Goal: Information Seeking & Learning: Check status

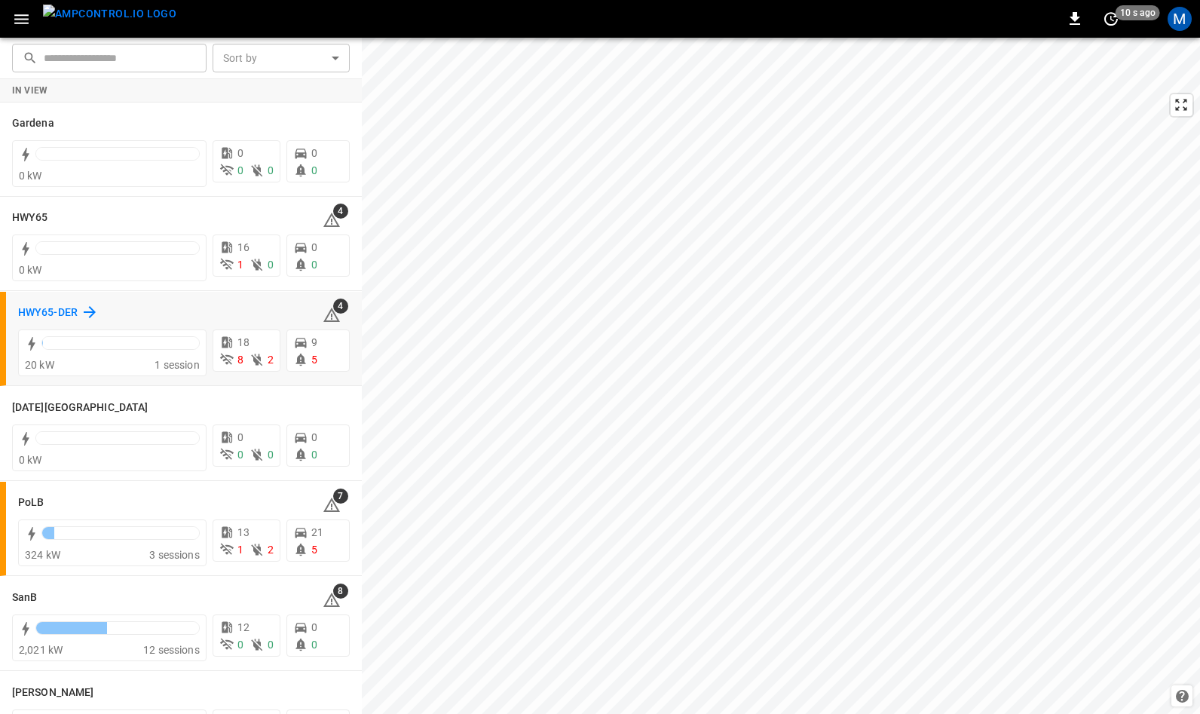
click at [44, 309] on h6 "HWY65-DER" at bounding box center [48, 313] width 60 height 17
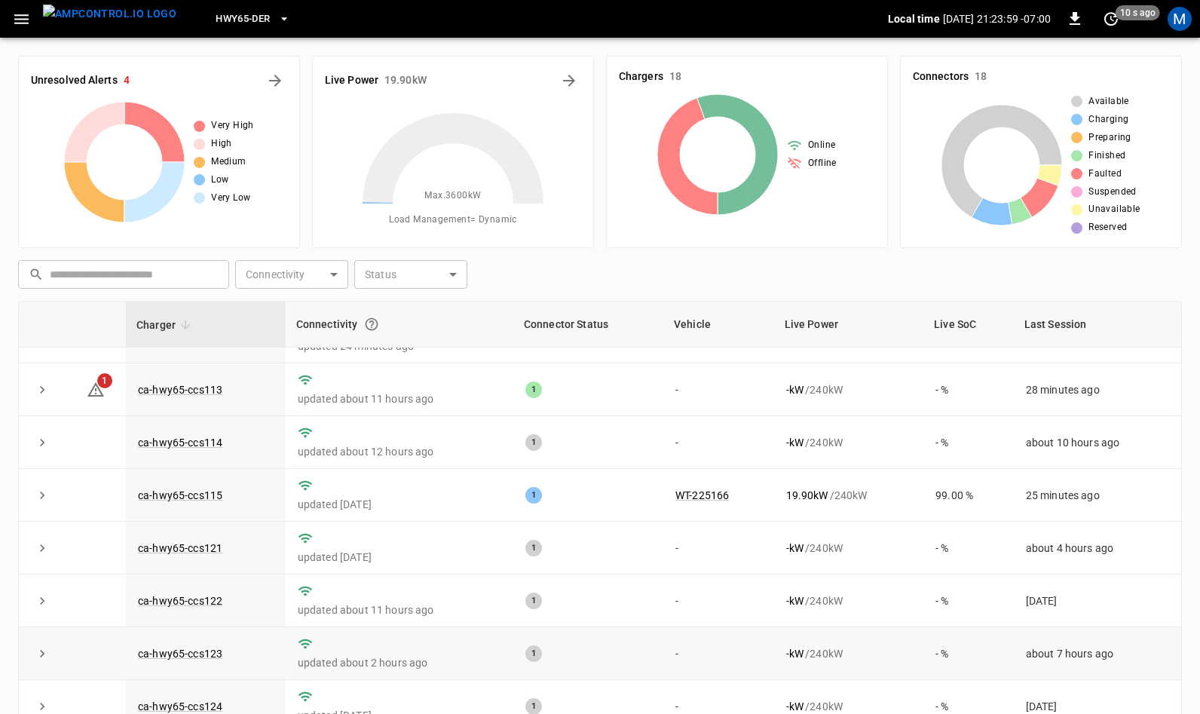
scroll to position [81, 0]
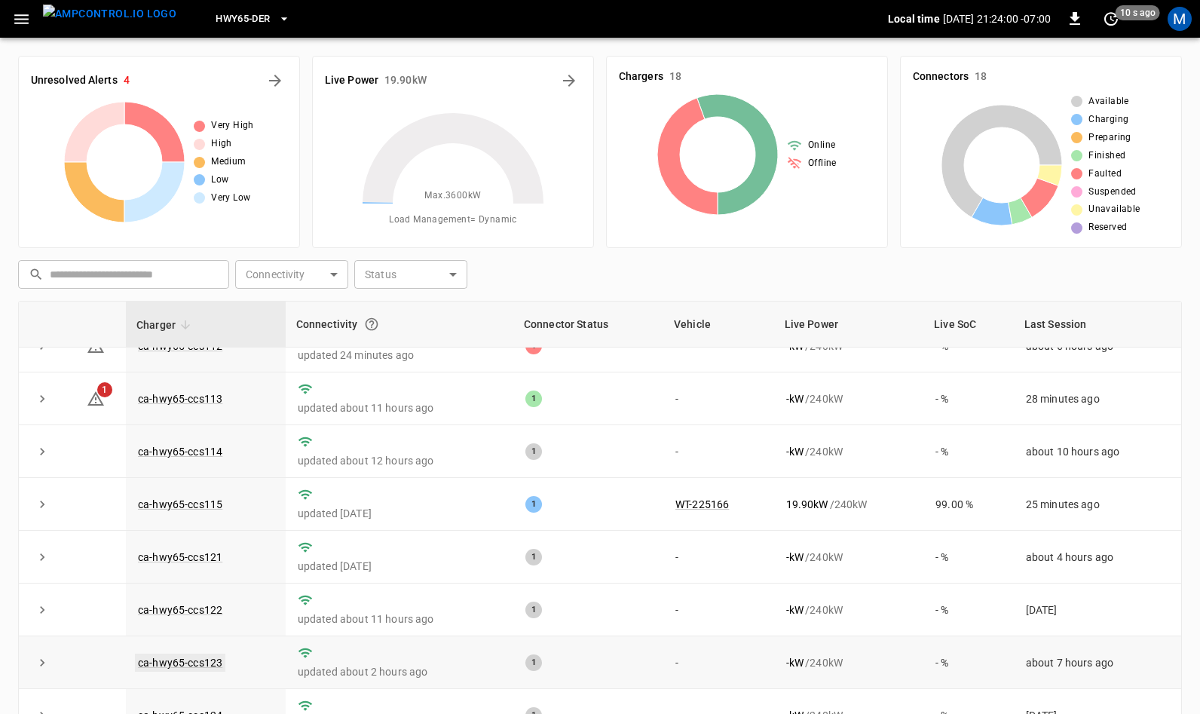
click at [173, 666] on link "ca-hwy65-ccs123" at bounding box center [180, 663] width 90 height 18
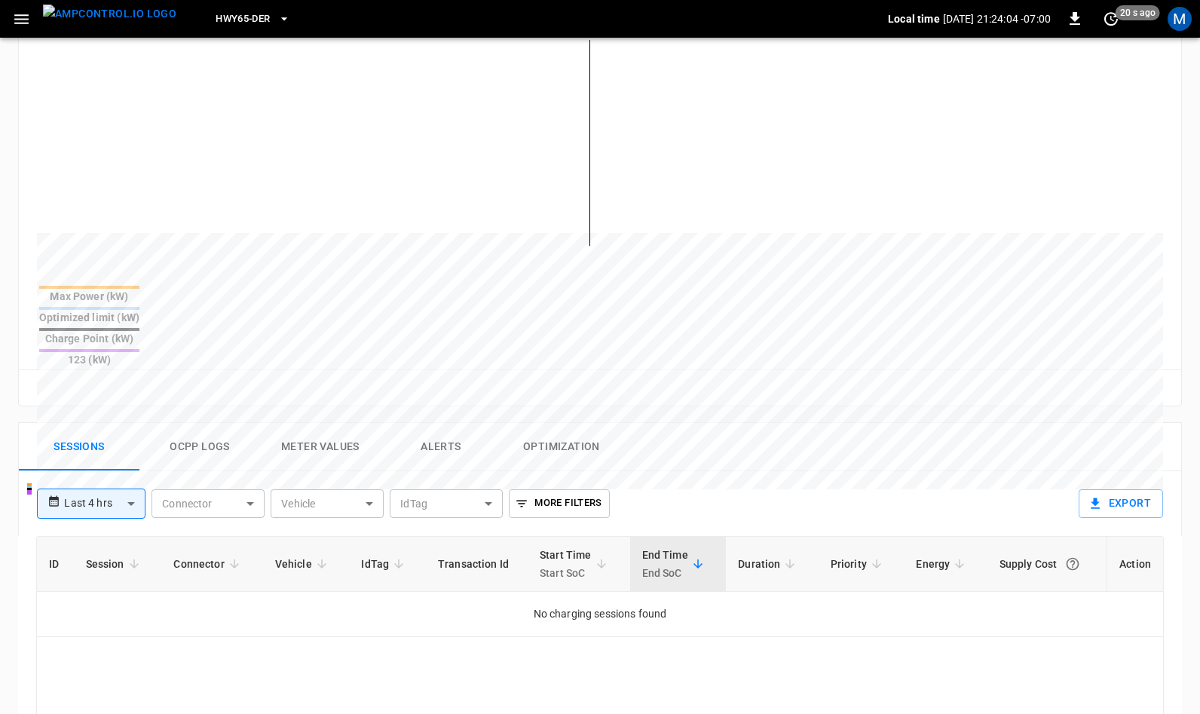
scroll to position [428, 0]
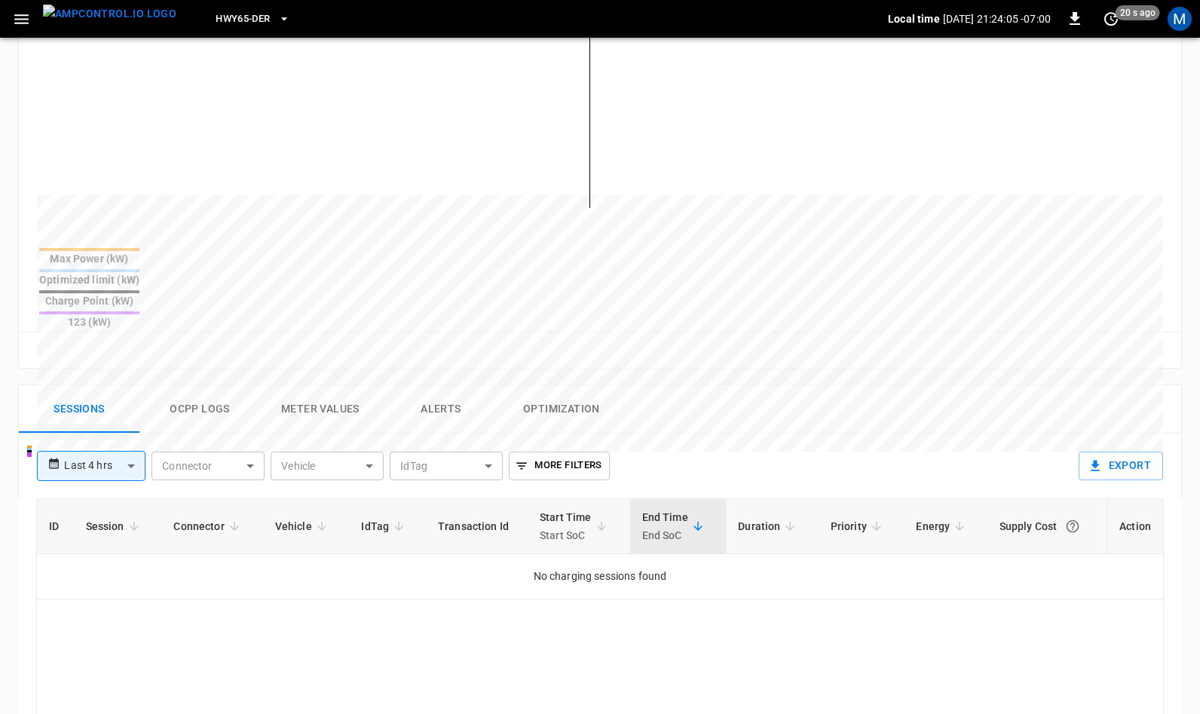
click at [109, 418] on body "**********" at bounding box center [600, 314] width 1200 height 1485
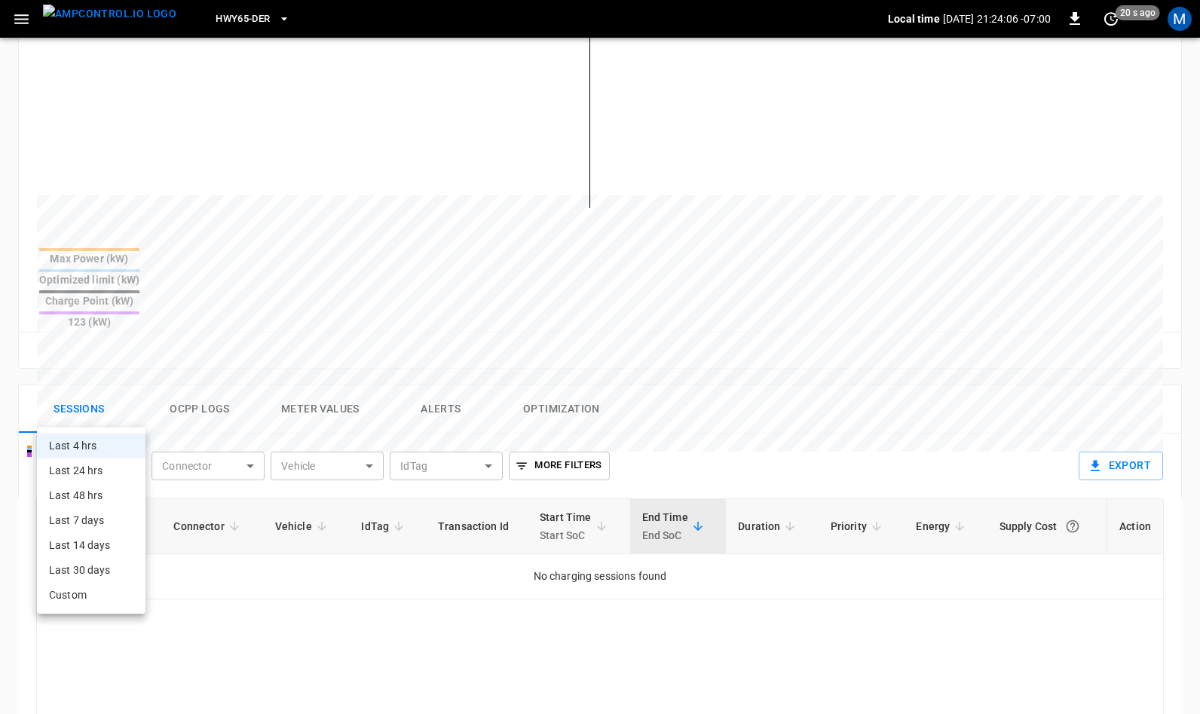
click at [95, 464] on li "Last 24 hrs" at bounding box center [91, 470] width 109 height 25
type input "**********"
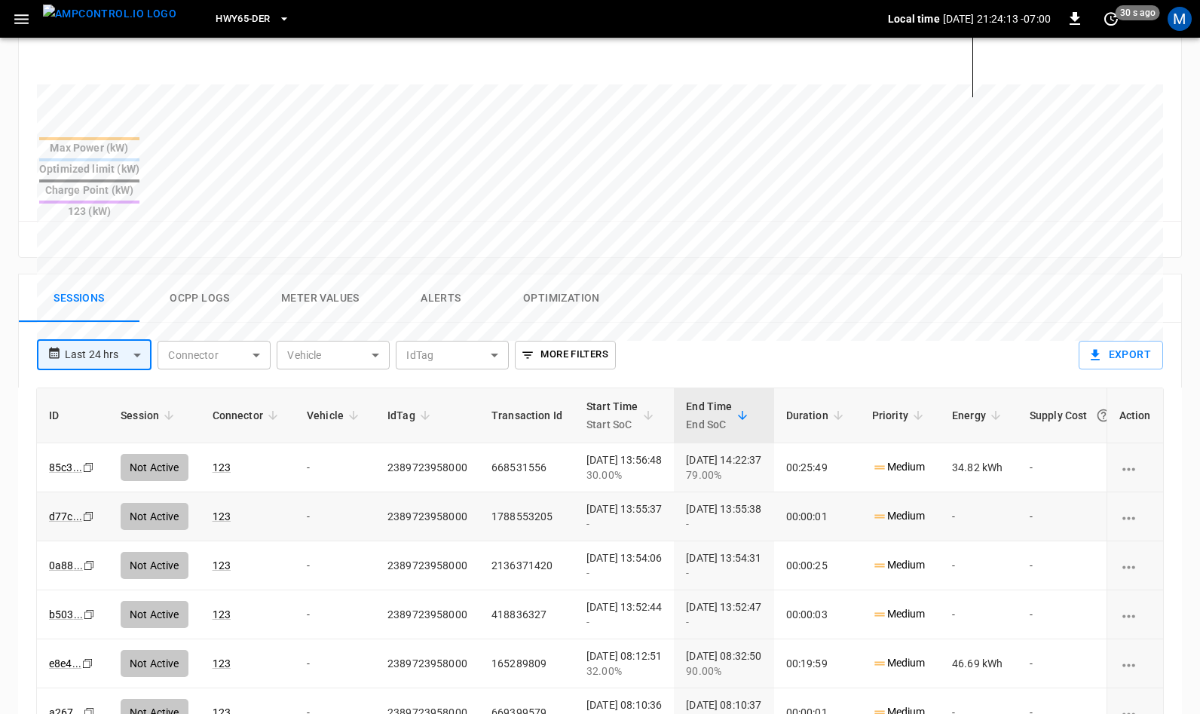
scroll to position [682, 0]
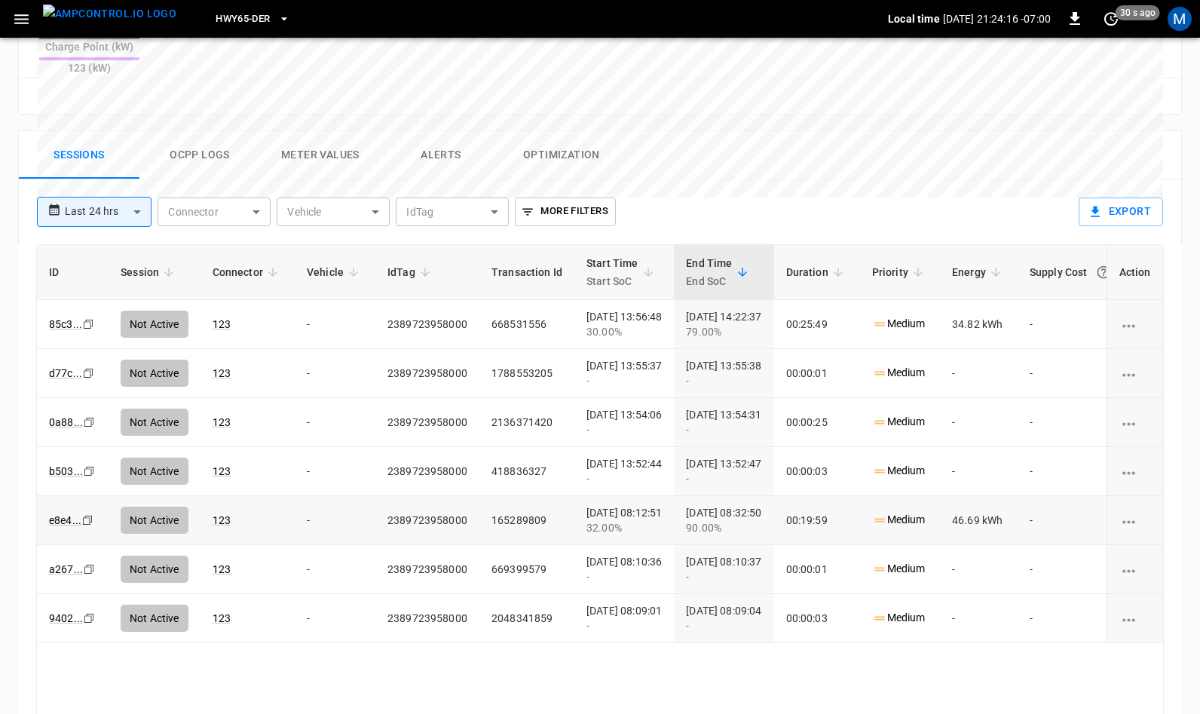
click at [89, 330] on icon "Copy" at bounding box center [88, 324] width 12 height 12
click at [90, 329] on icon "copy" at bounding box center [88, 324] width 9 height 9
click at [87, 330] on icon "Copy" at bounding box center [88, 324] width 12 height 12
click at [113, 17] on img "menu" at bounding box center [109, 14] width 133 height 19
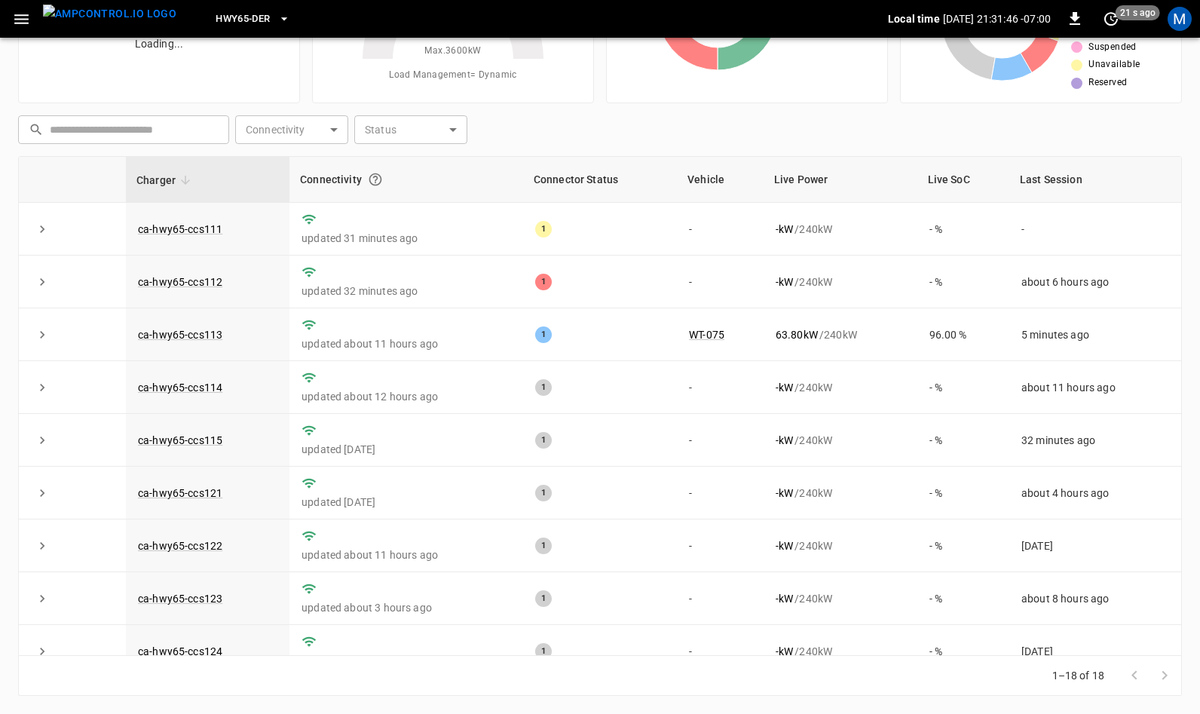
scroll to position [145, 0]
click at [195, 332] on link "ca-hwy65-ccs113" at bounding box center [180, 335] width 90 height 18
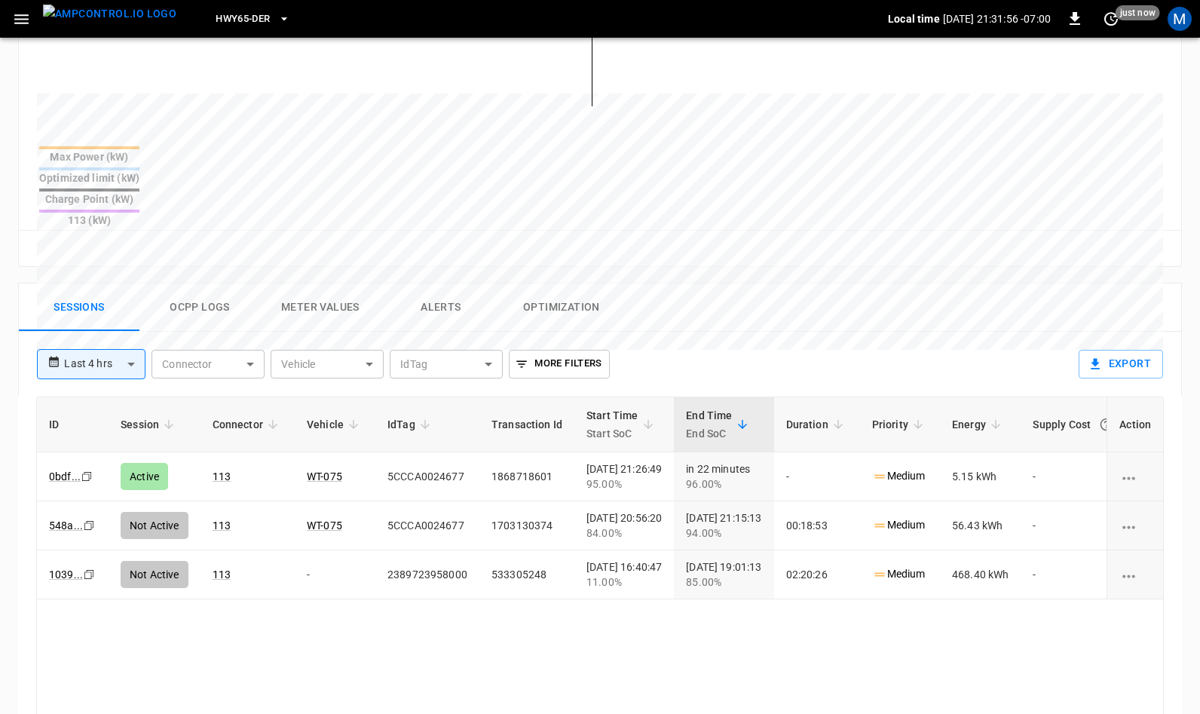
scroll to position [543, 0]
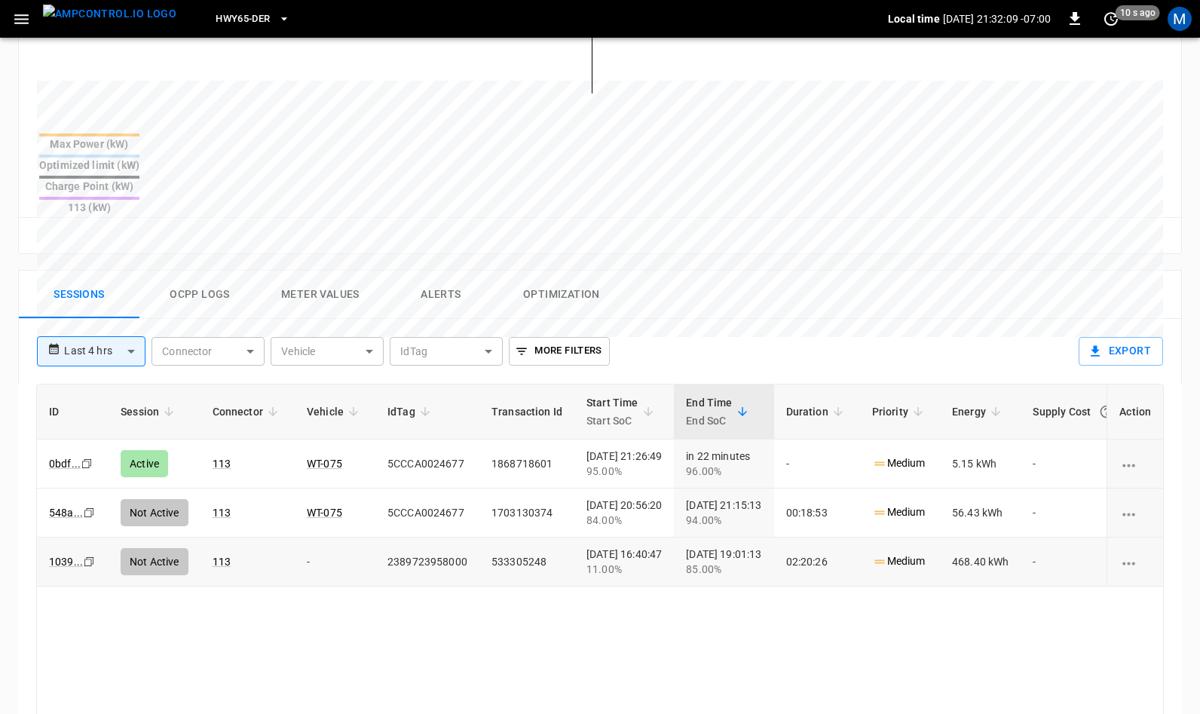
click at [84, 470] on icon "Copy" at bounding box center [87, 464] width 12 height 12
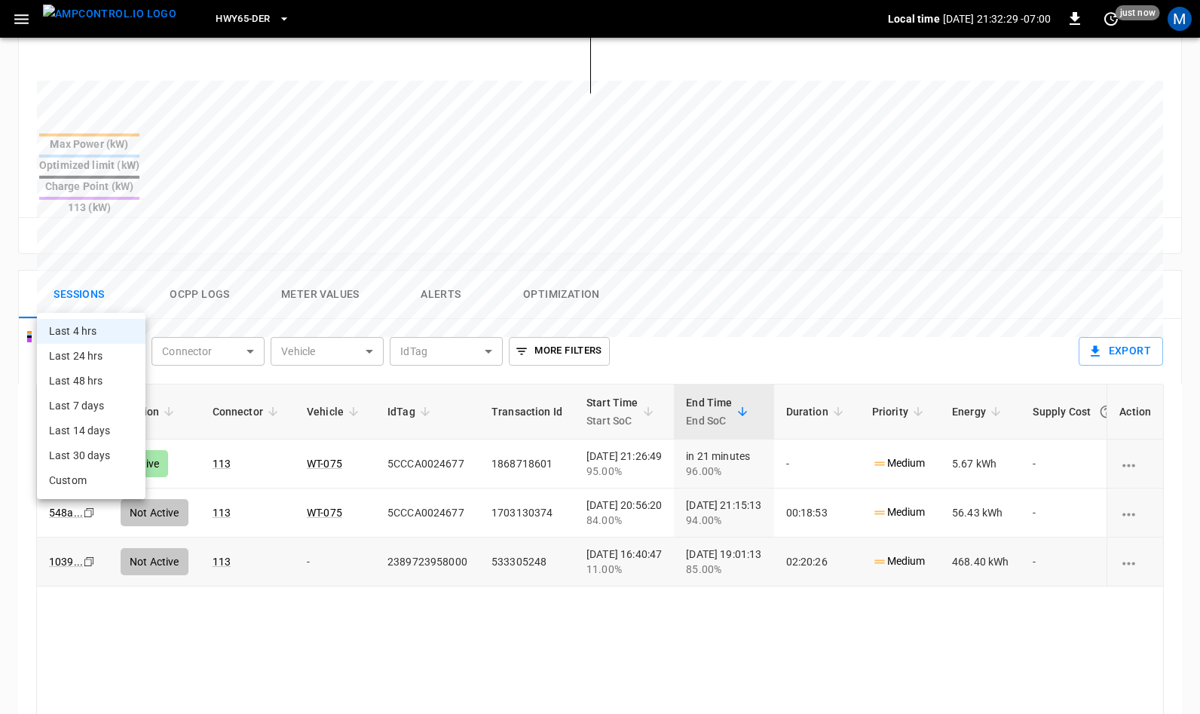
click at [127, 290] on body "**********" at bounding box center [600, 199] width 1200 height 1485
click at [104, 355] on li "Last 24 hrs" at bounding box center [91, 356] width 109 height 25
type input "**********"
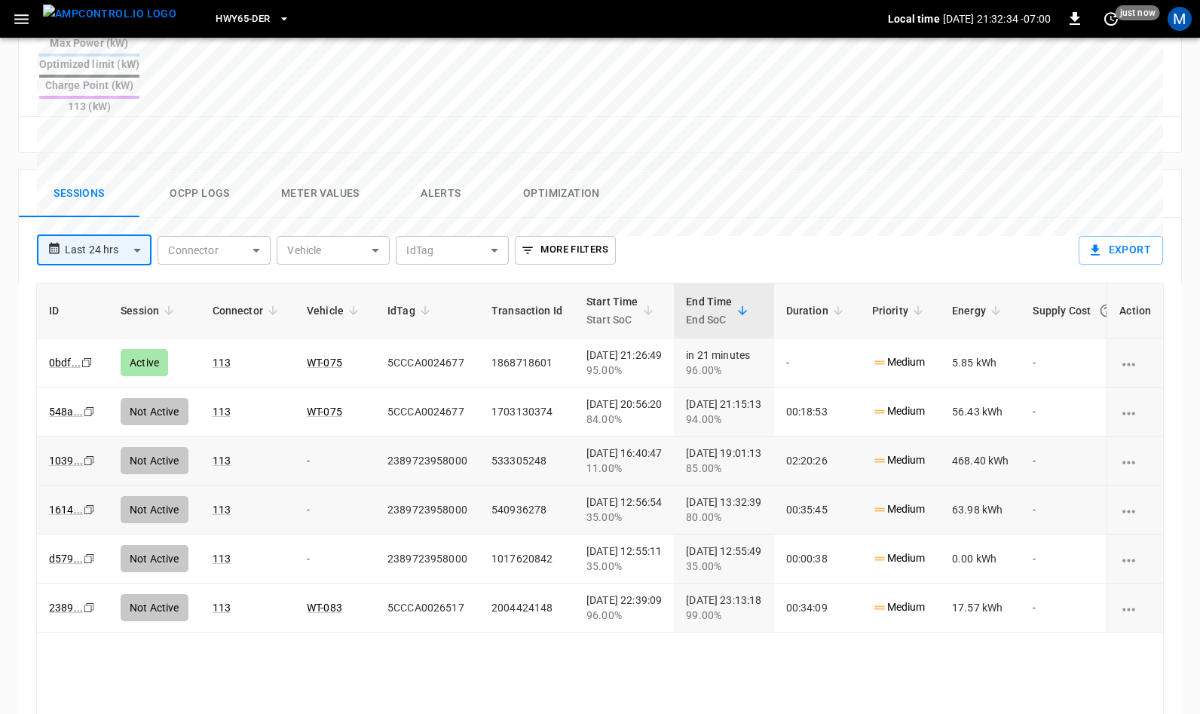
scroll to position [646, 0]
click at [85, 366] on icon "Copy" at bounding box center [87, 360] width 12 height 12
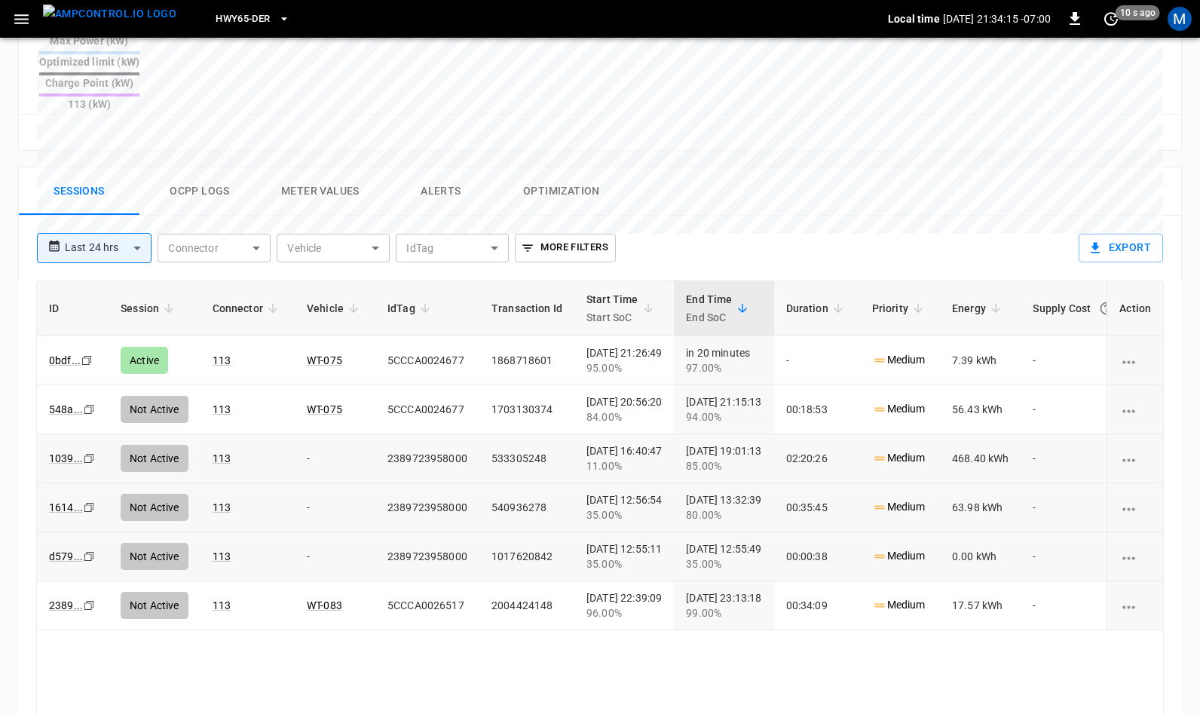
click at [87, 366] on icon "Copy" at bounding box center [87, 360] width 12 height 12
click at [86, 366] on icon "Copy" at bounding box center [87, 360] width 12 height 12
click at [213, 167] on button "Ocpp logs" at bounding box center [199, 191] width 121 height 48
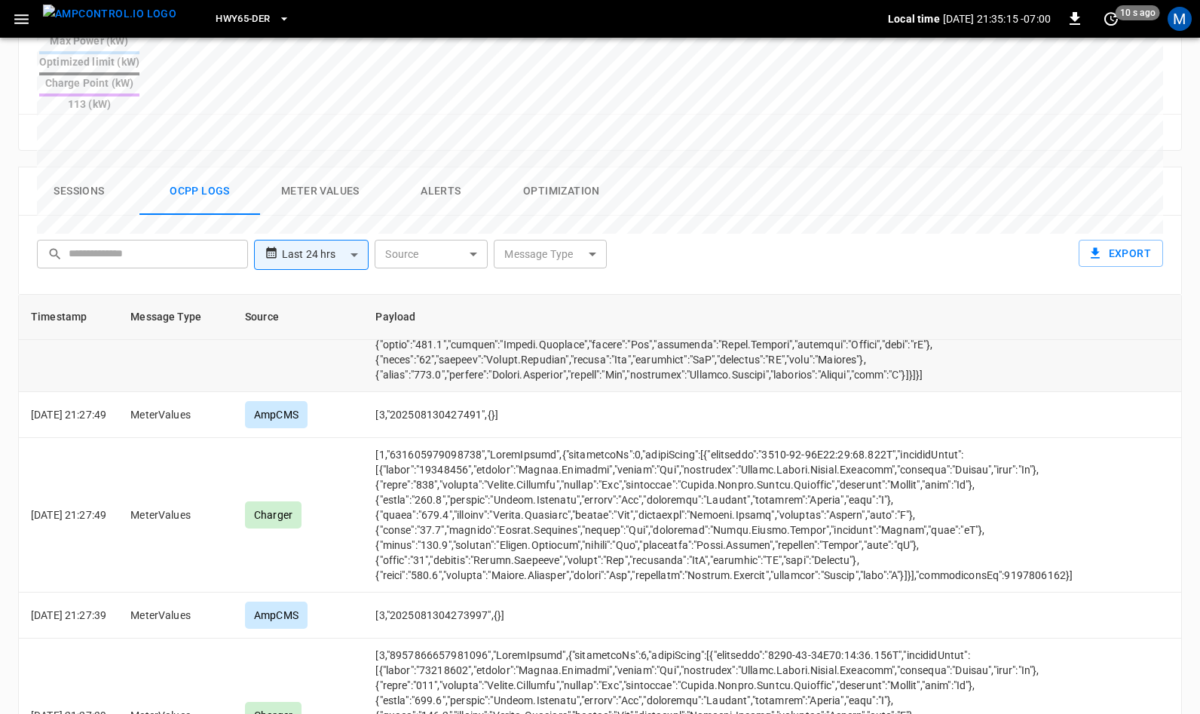
scroll to position [731, 0]
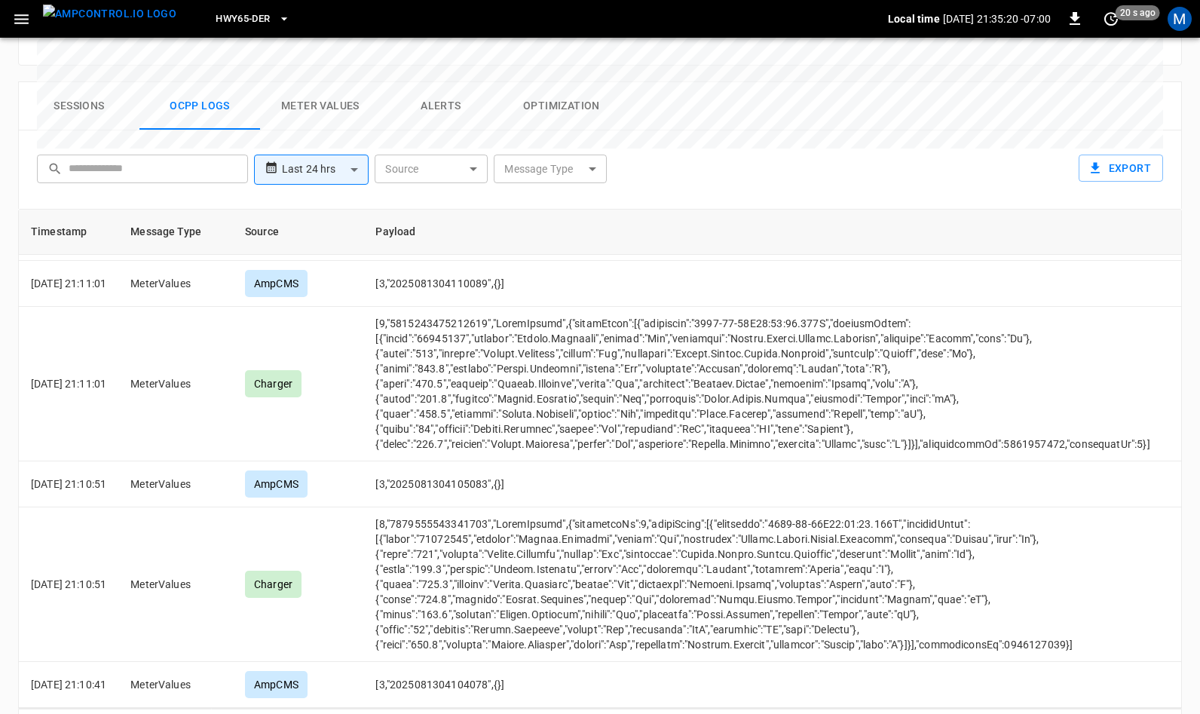
scroll to position [0, 0]
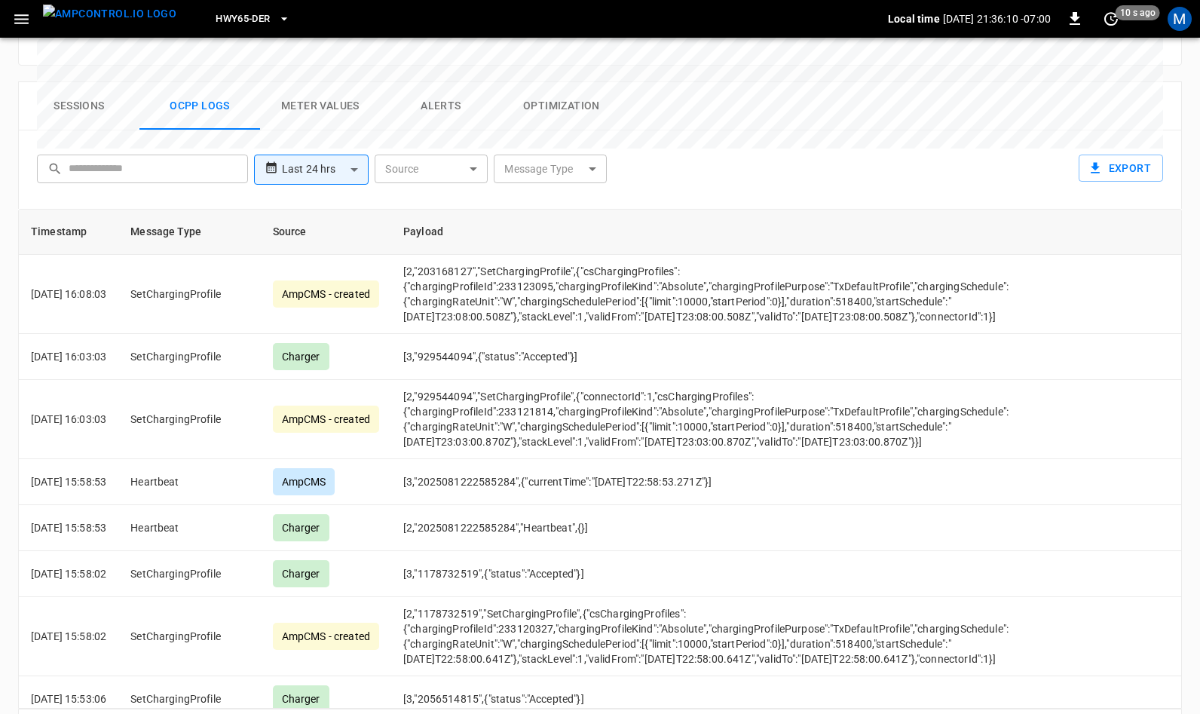
click at [1165, 713] on icon "Go to next page" at bounding box center [1164, 728] width 5 height 9
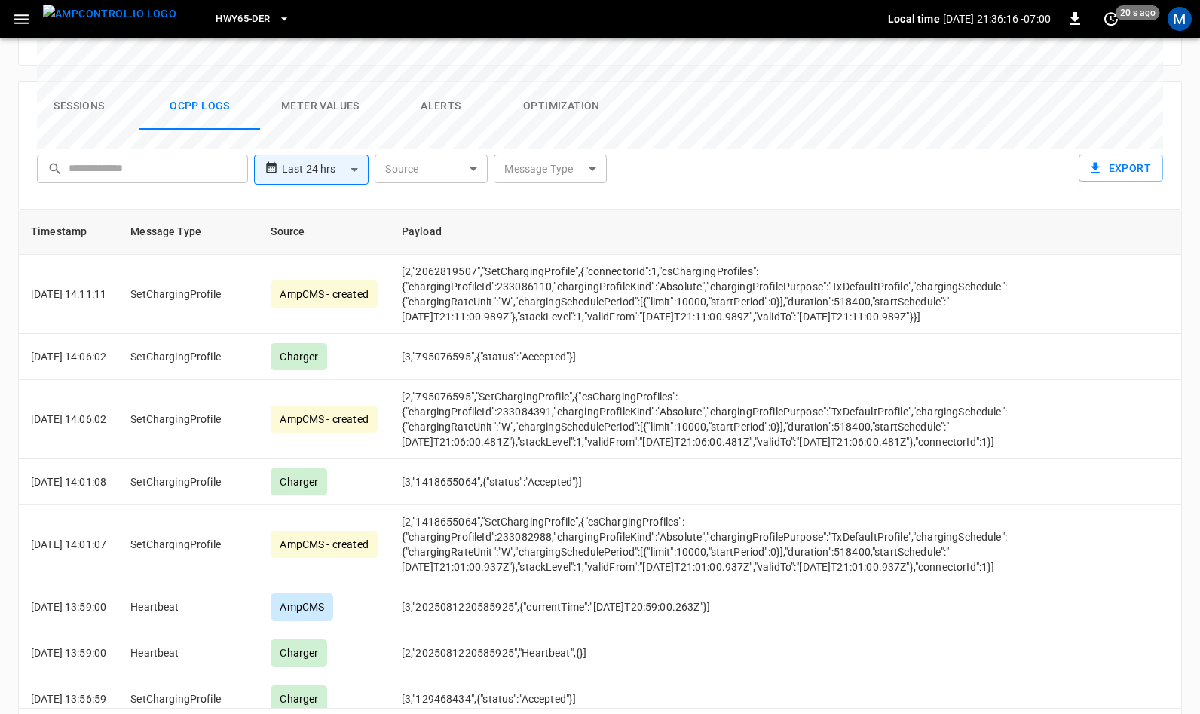
click at [1165, 713] on icon "Go to next page" at bounding box center [1164, 728] width 5 height 9
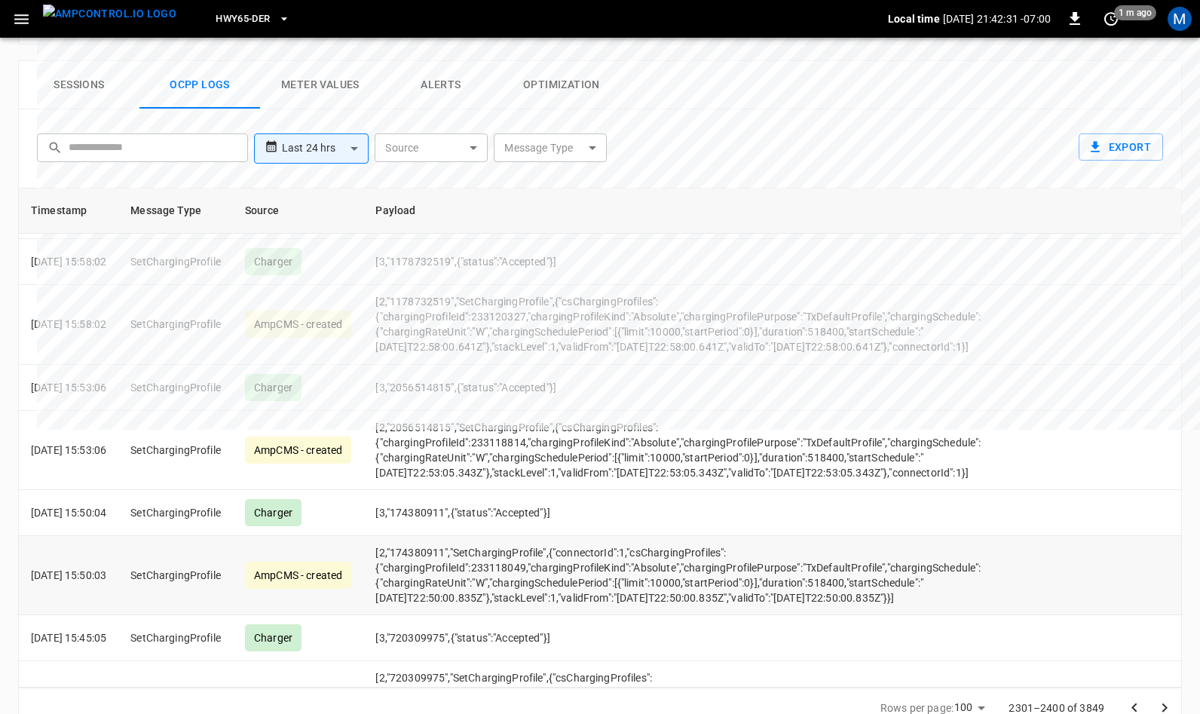
scroll to position [6974, 5]
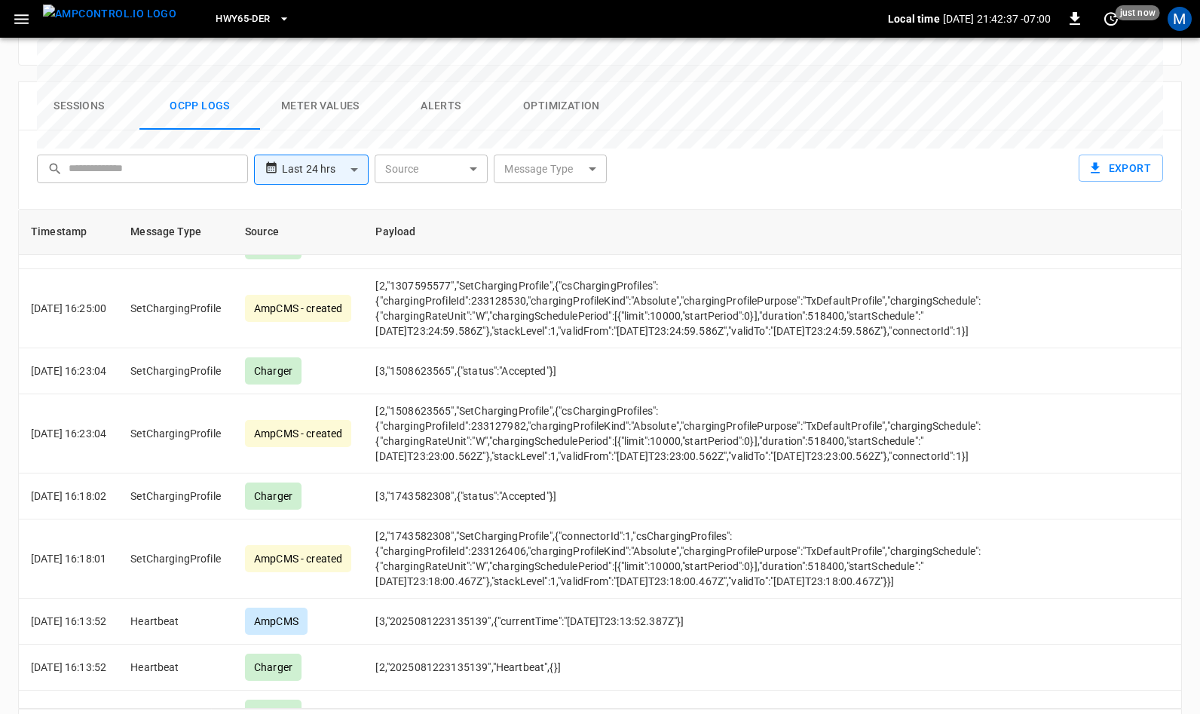
click at [554, 109] on body "**********" at bounding box center [600, 18] width 1200 height 1498
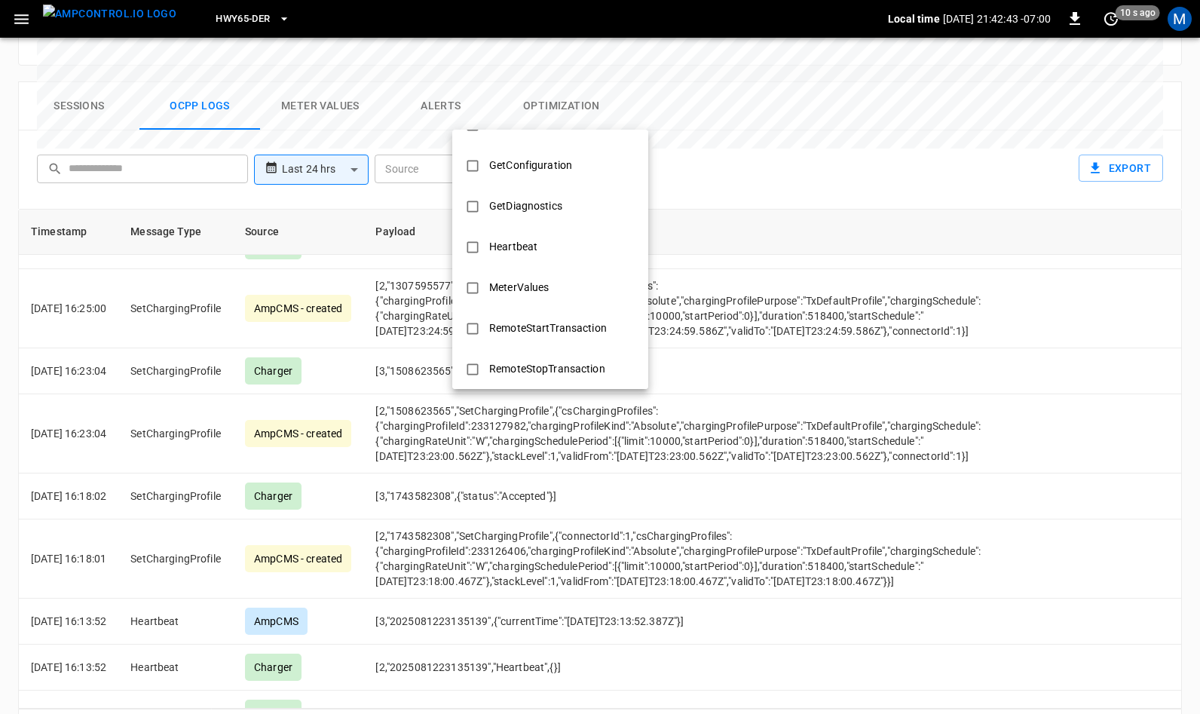
scroll to position [369, 0]
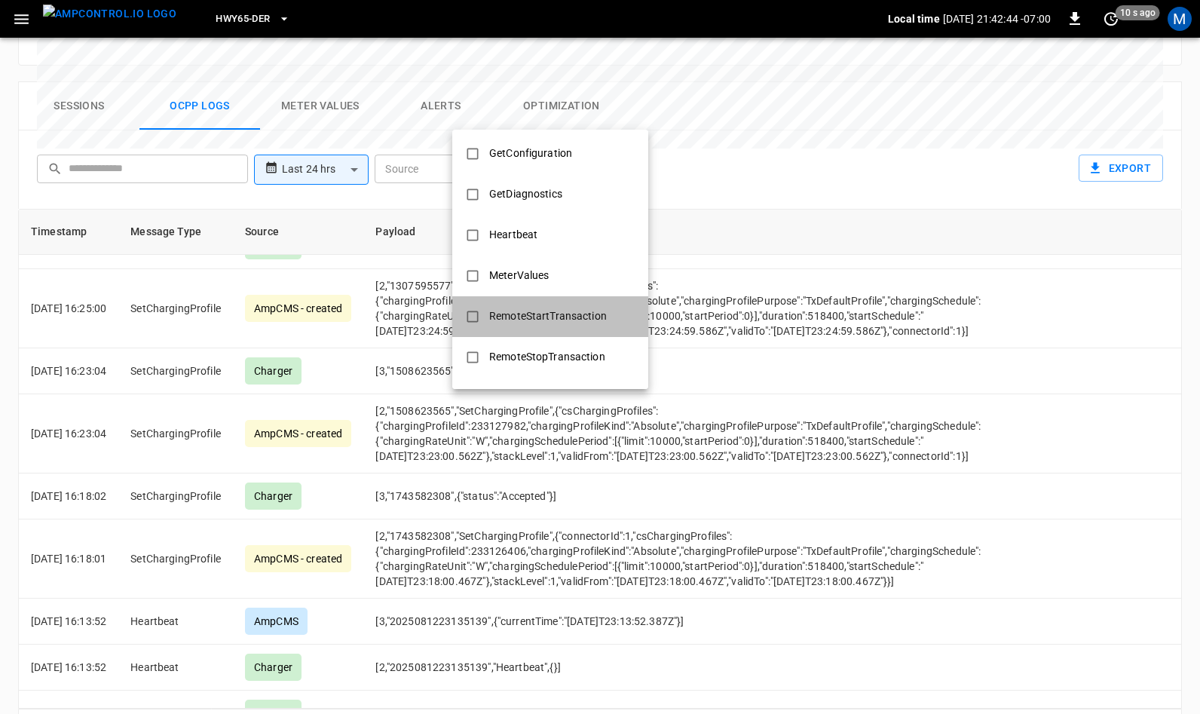
click at [544, 308] on div "RemoteStartTransaction" at bounding box center [548, 316] width 136 height 28
type input "**********"
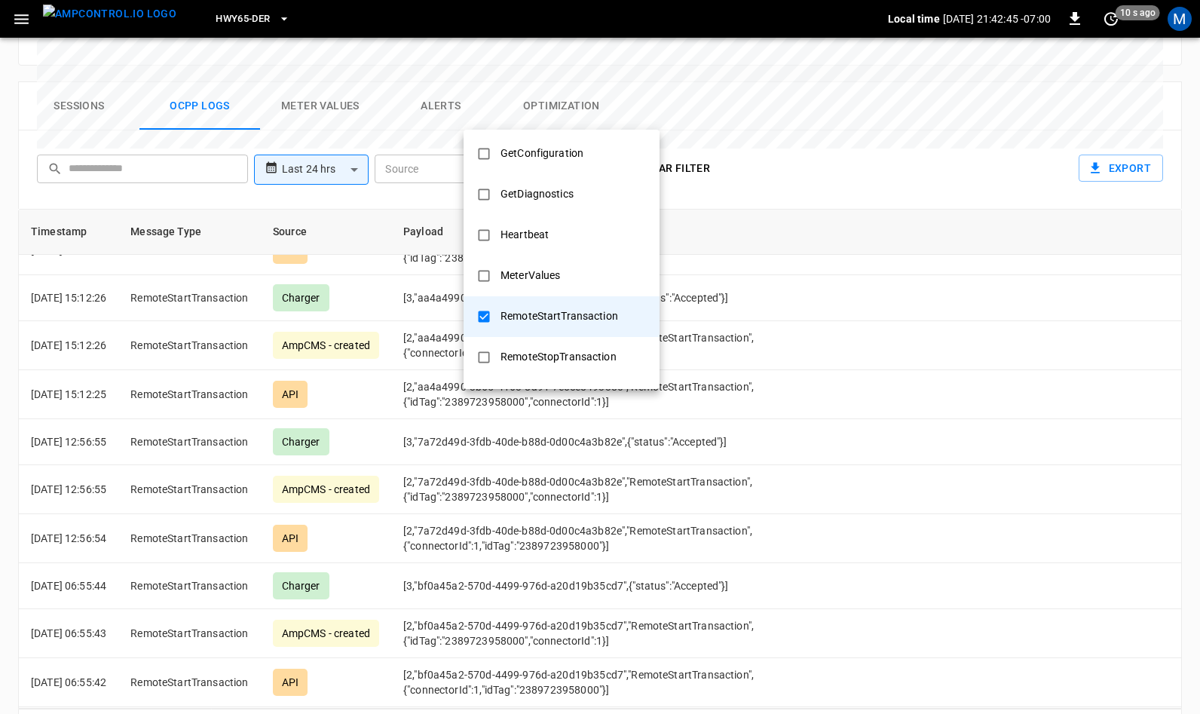
scroll to position [699, 0]
click at [833, 147] on div at bounding box center [600, 357] width 1200 height 714
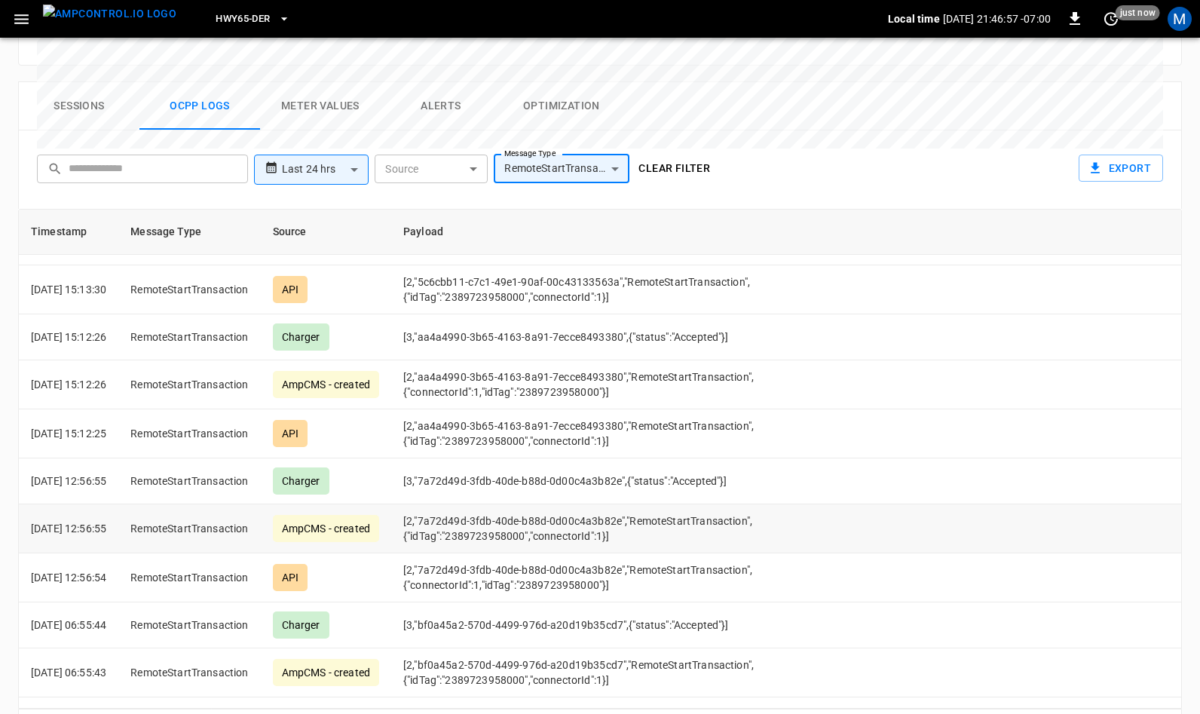
scroll to position [605, 0]
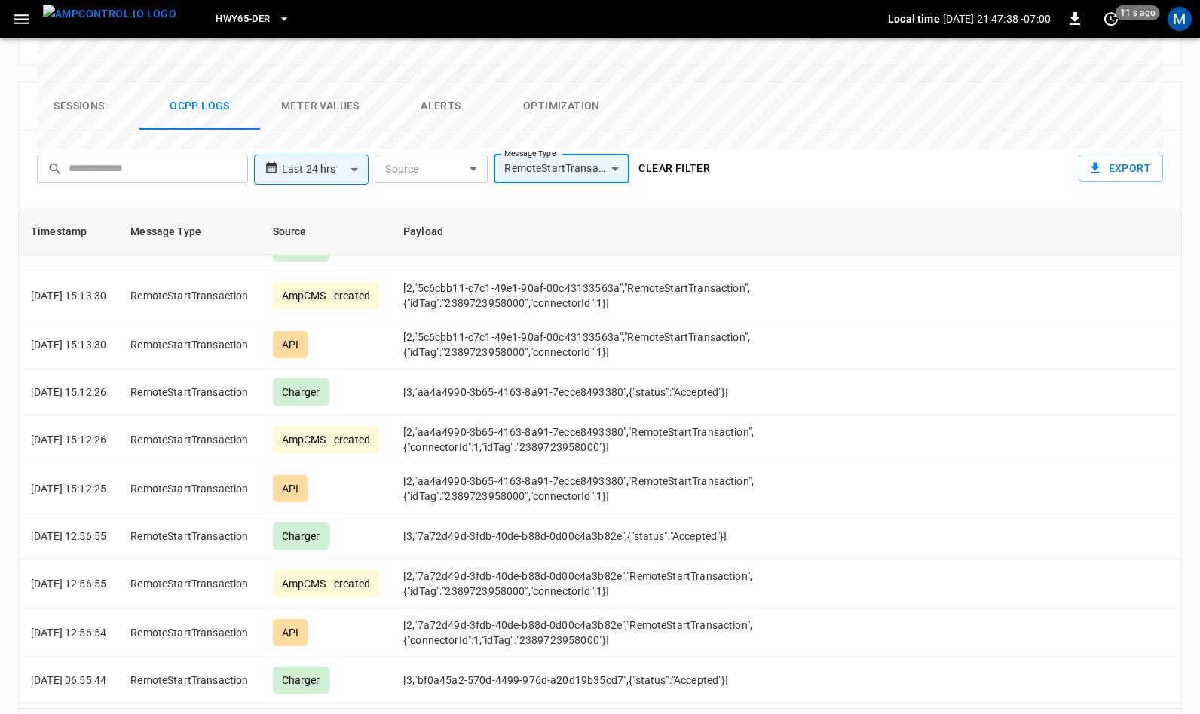
click at [83, 82] on button "Sessions" at bounding box center [79, 106] width 121 height 48
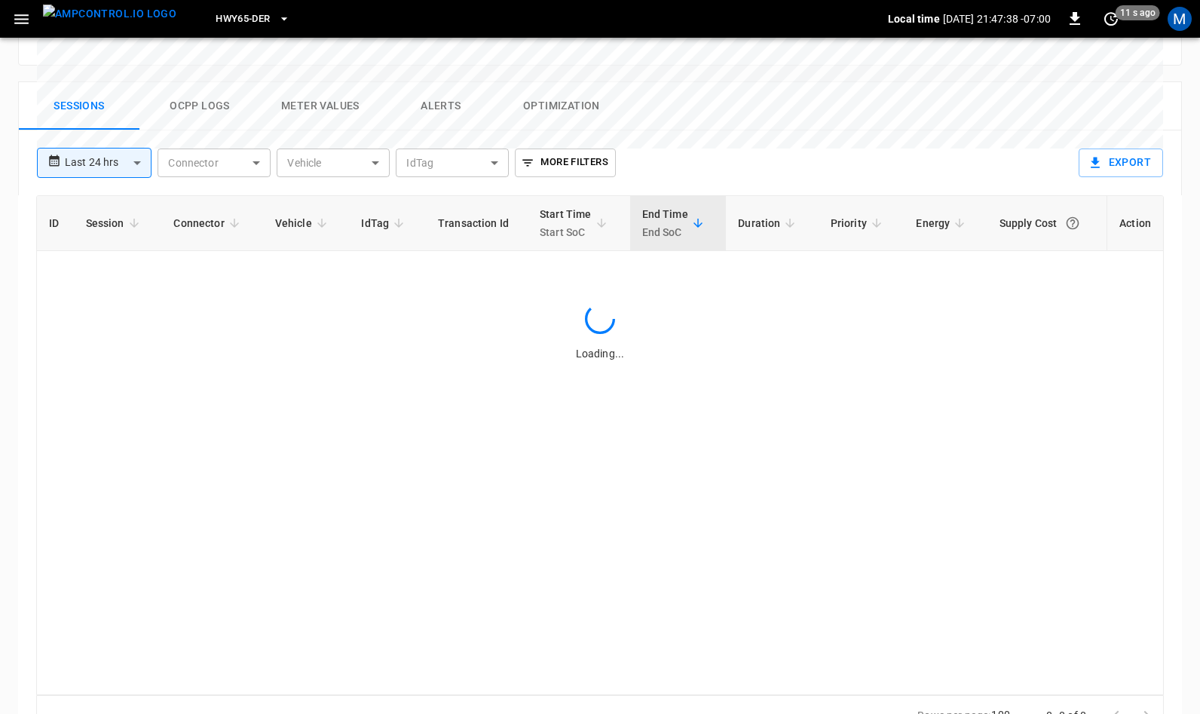
scroll to position [718, 0]
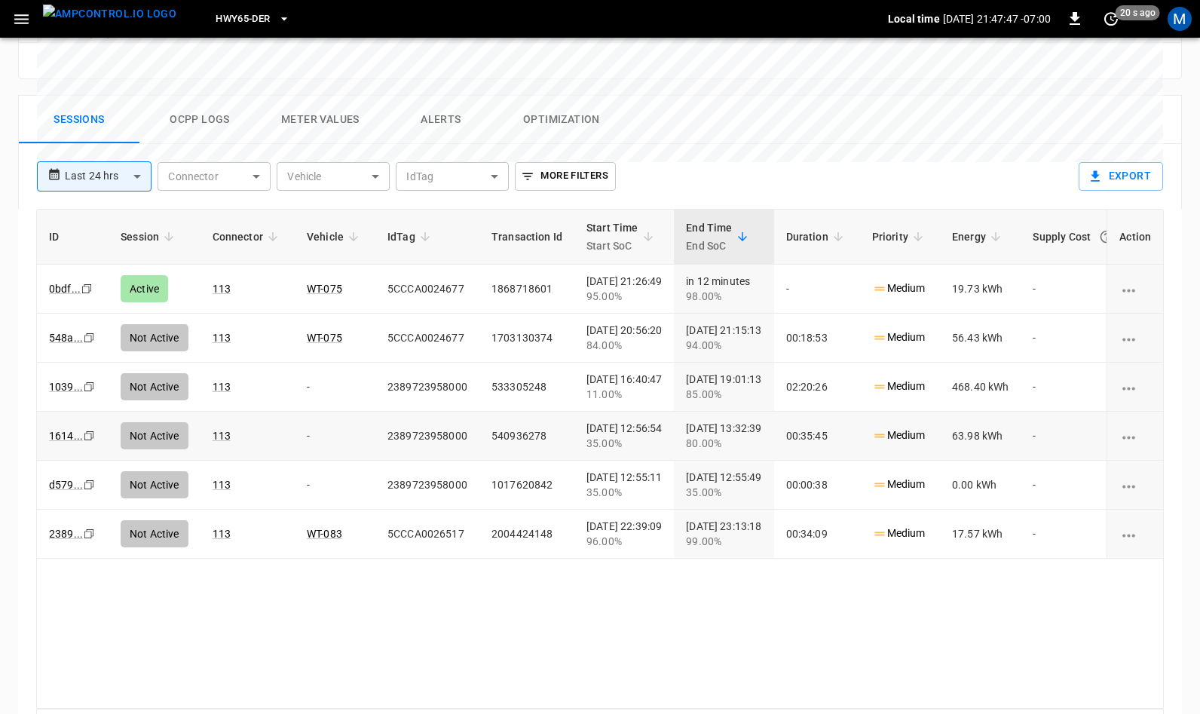
click at [86, 293] on icon "copy" at bounding box center [86, 288] width 9 height 9
click at [69, 378] on link "1039 ..." at bounding box center [66, 387] width 40 height 18
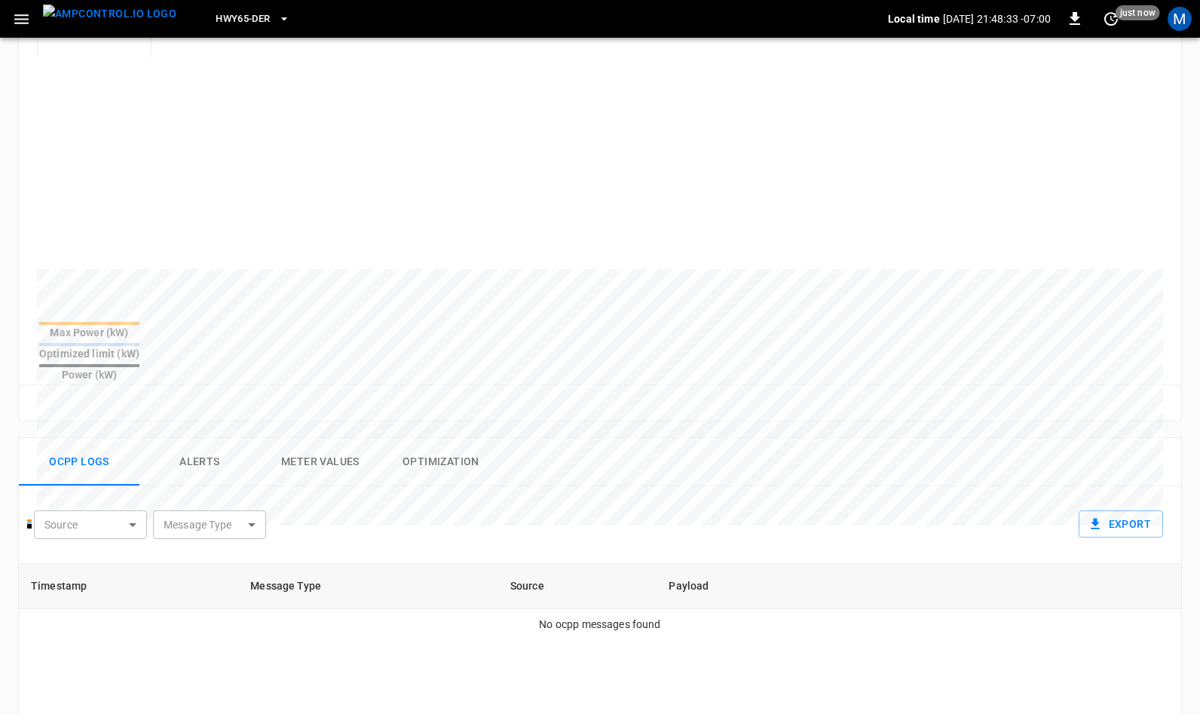
scroll to position [329, 0]
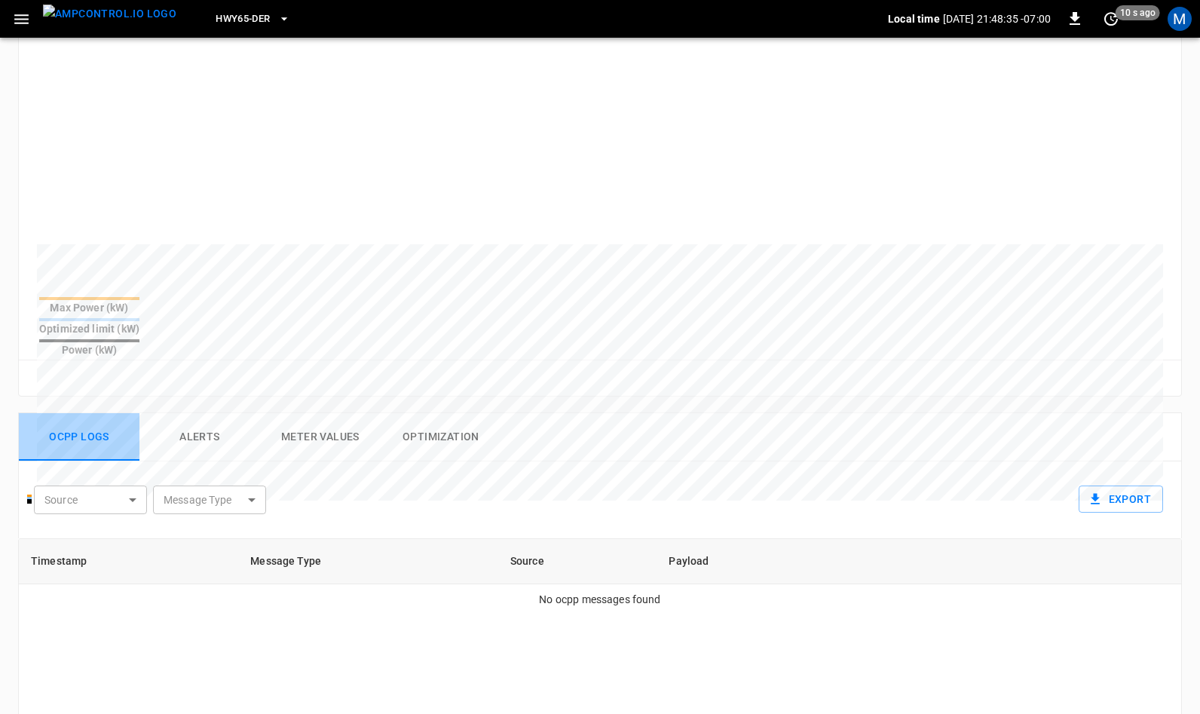
click at [108, 413] on button "Ocpp logs" at bounding box center [79, 437] width 121 height 48
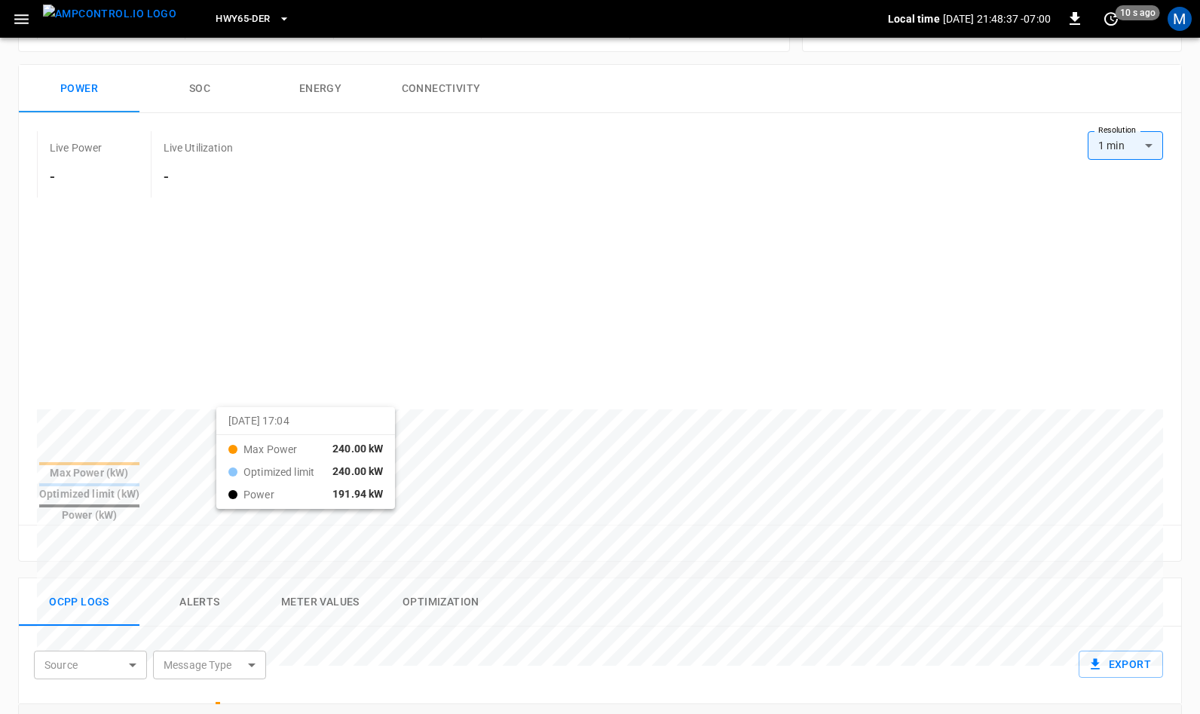
scroll to position [163, 0]
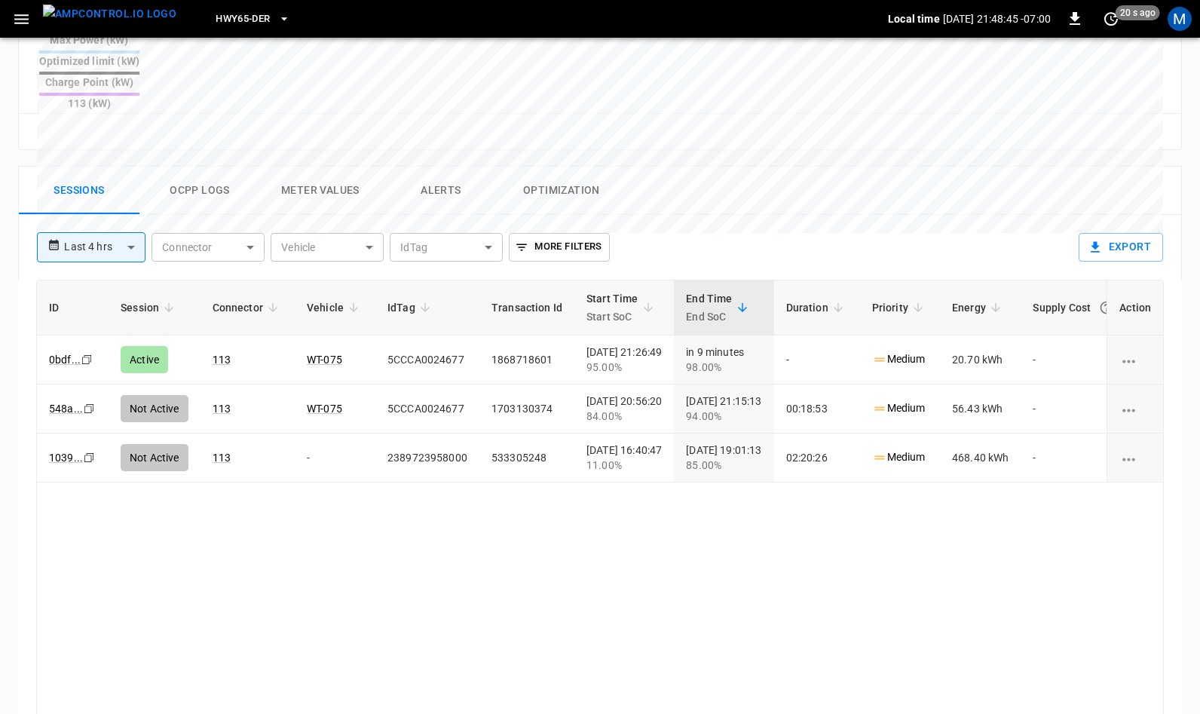
scroll to position [649, 0]
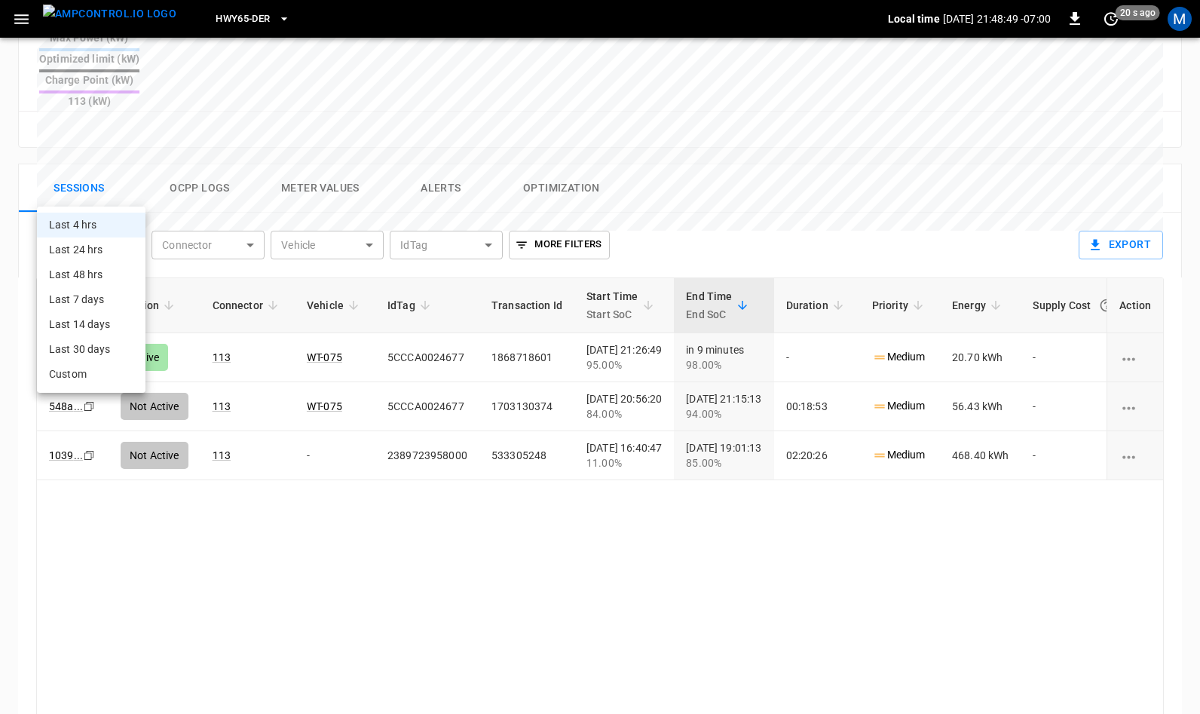
click at [104, 191] on body "**********" at bounding box center [600, 93] width 1200 height 1485
click at [99, 253] on li "Last 24 hrs" at bounding box center [91, 249] width 109 height 25
type input "**********"
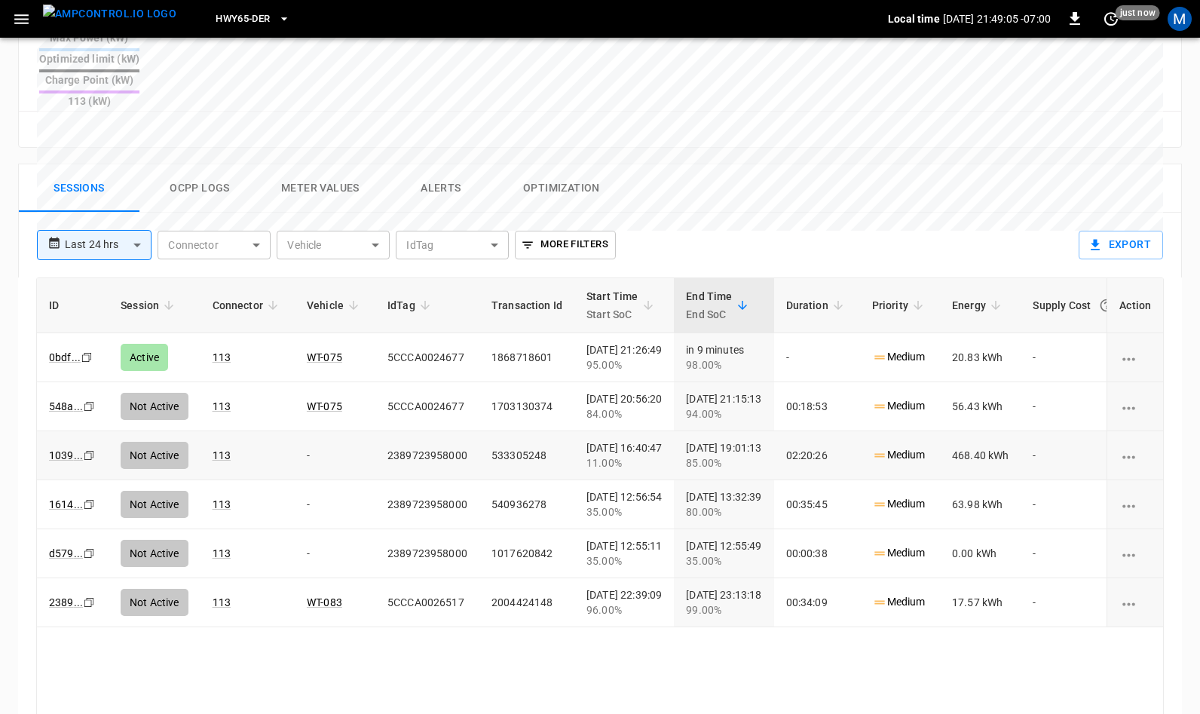
click at [87, 363] on icon "Copy" at bounding box center [87, 357] width 12 height 12
drag, startPoint x: 638, startPoint y: 395, endPoint x: 678, endPoint y: 394, distance: 40.0
click at [662, 440] on div "[DATE] 16:40:47 11.00%" at bounding box center [623, 455] width 75 height 30
copy div "16:40:47"
drag, startPoint x: 582, startPoint y: 393, endPoint x: 679, endPoint y: 393, distance: 97.2
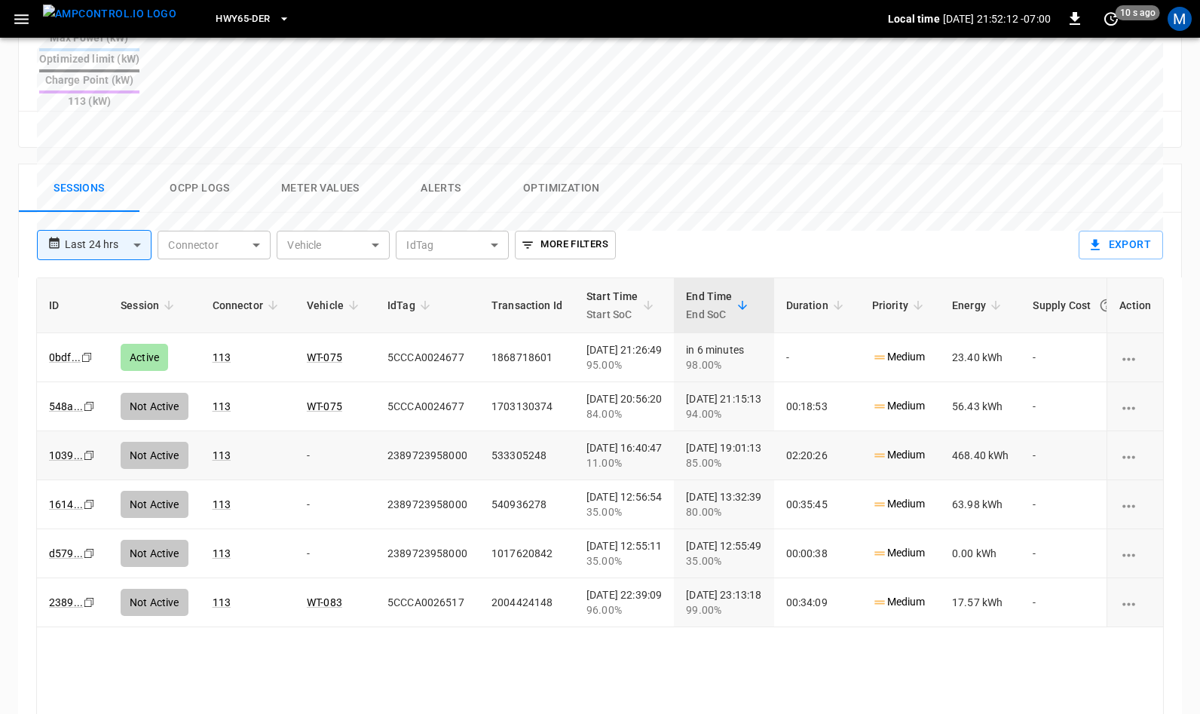
click at [674, 431] on td "[DATE] 16:40:47 11.00%" at bounding box center [623, 455] width 99 height 49
copy div "[DATE] 16:40:47"
click at [197, 164] on button "Ocpp logs" at bounding box center [199, 188] width 121 height 48
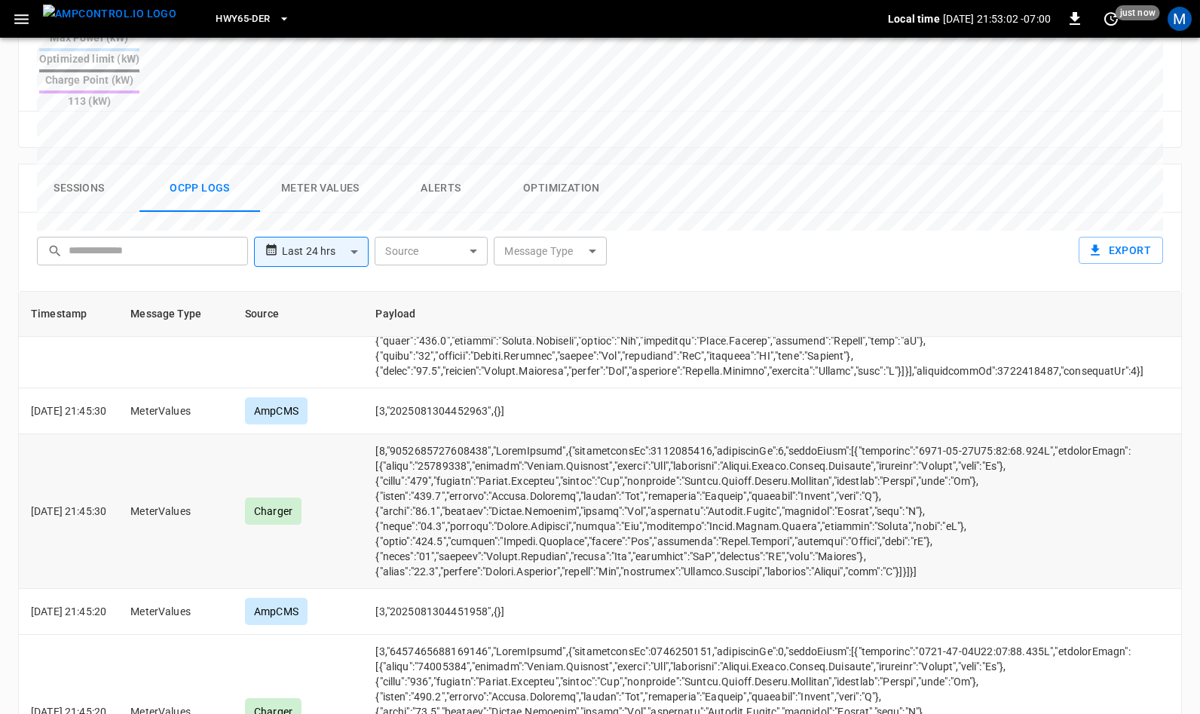
scroll to position [731, 0]
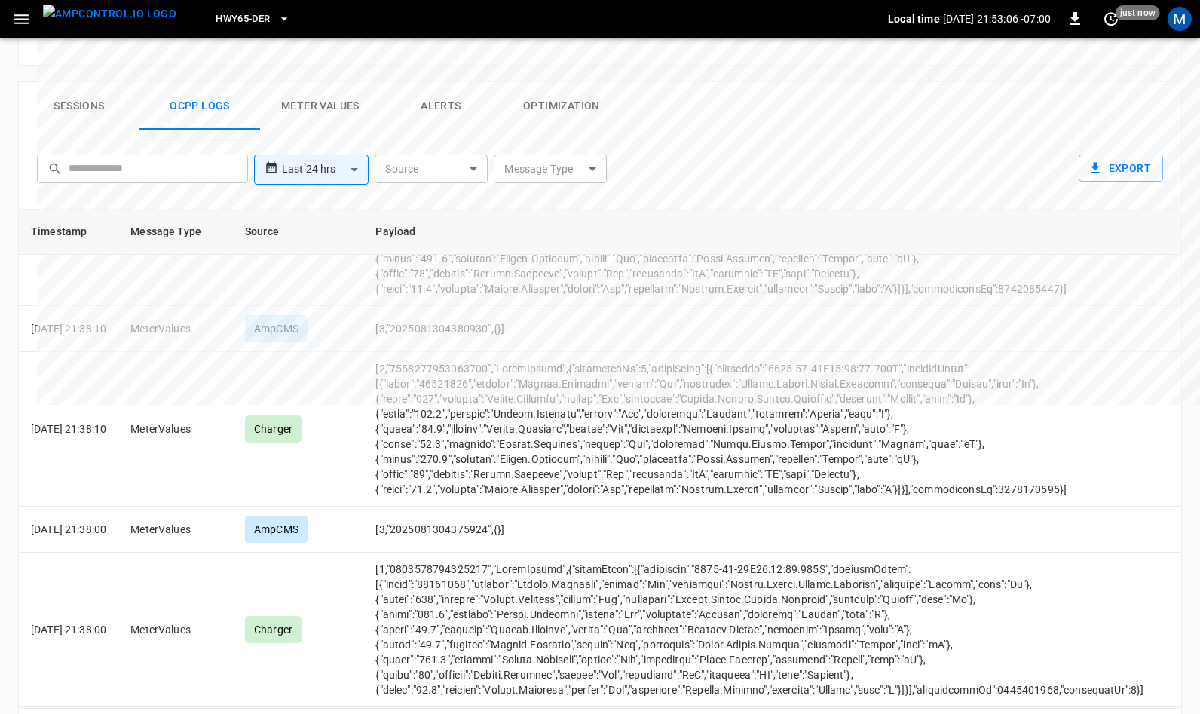
scroll to position [164, 0]
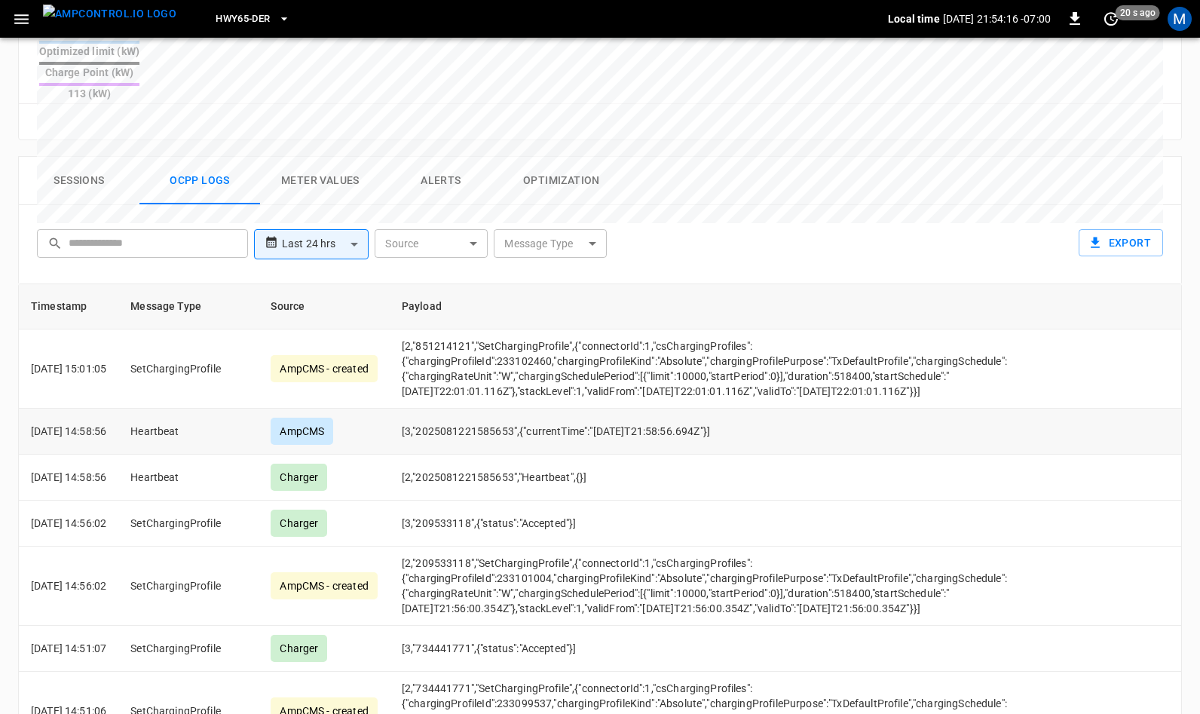
scroll to position [573, 0]
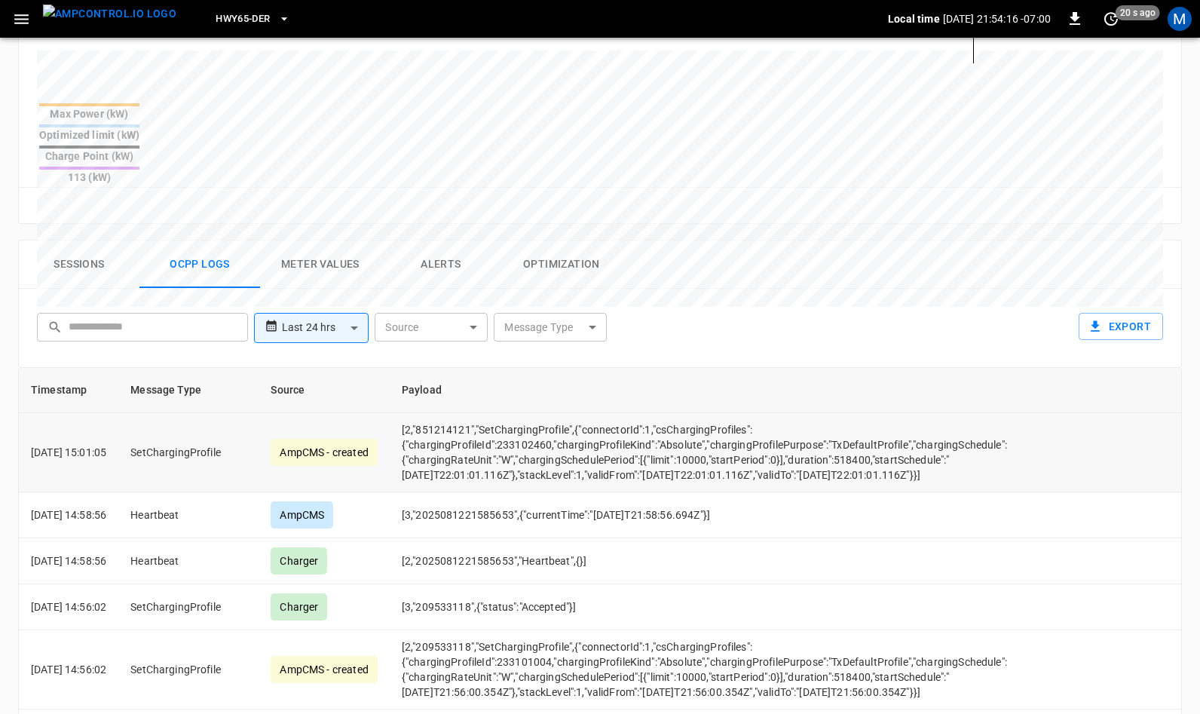
click at [1051, 413] on td "[2,"851214121","SetChargingProfile",{"connectorId":1,"csChargingProfiles":{"cha…" at bounding box center [785, 452] width 791 height 79
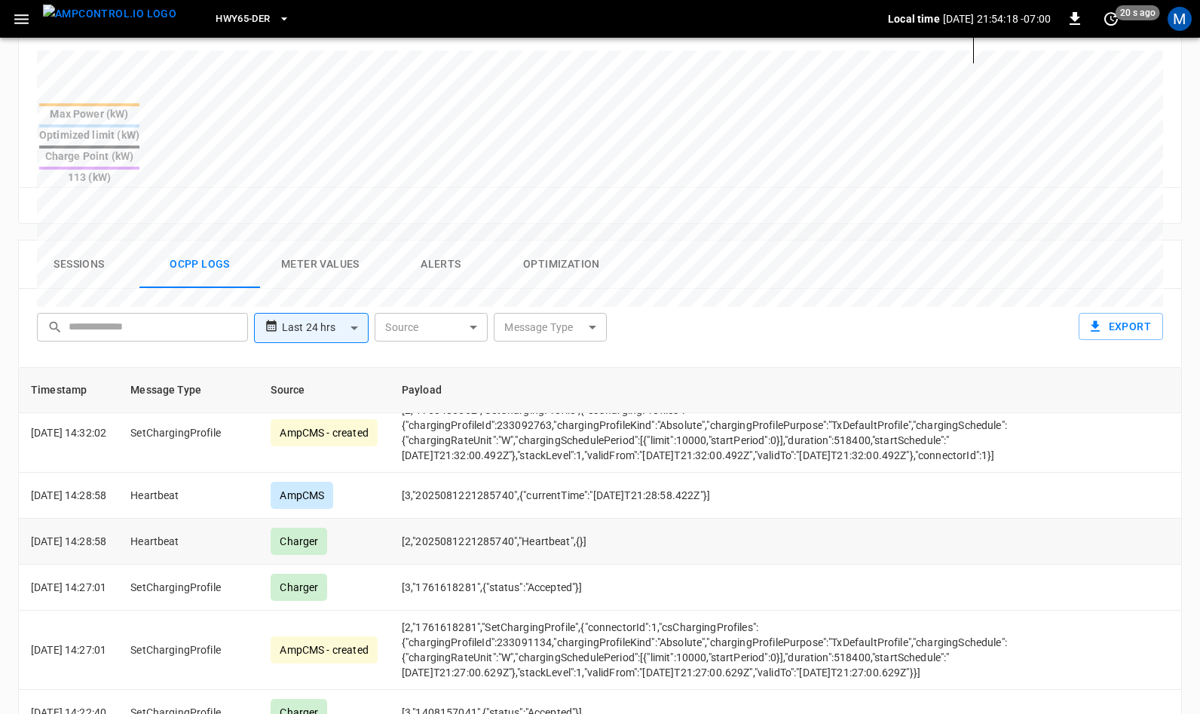
scroll to position [2070, 0]
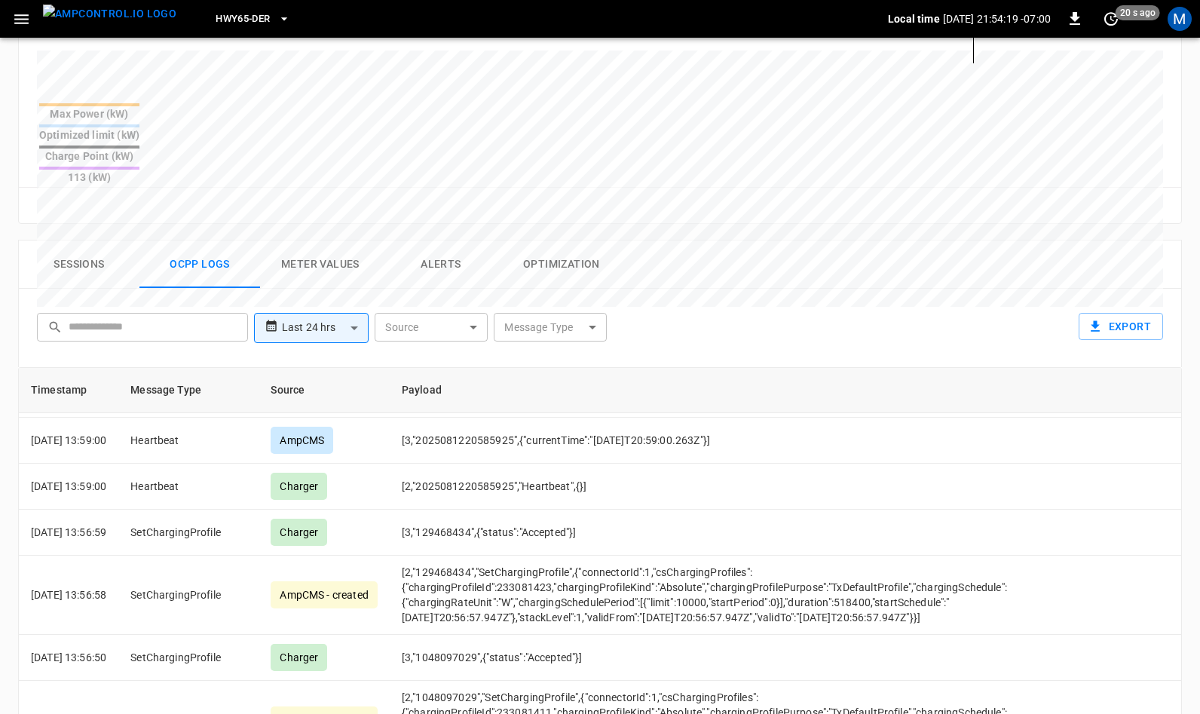
click at [984, 301] on div "**********" at bounding box center [597, 325] width 1132 height 48
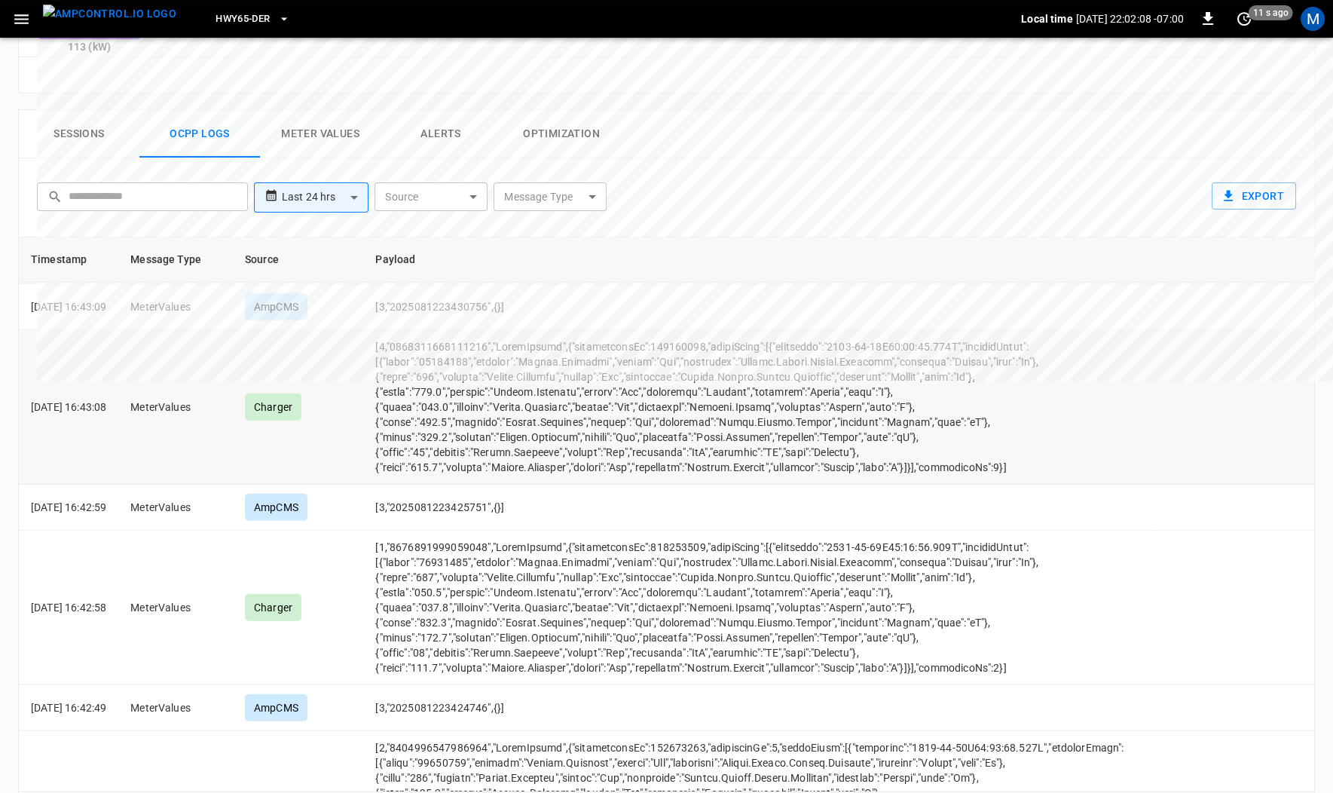
scroll to position [9213, 0]
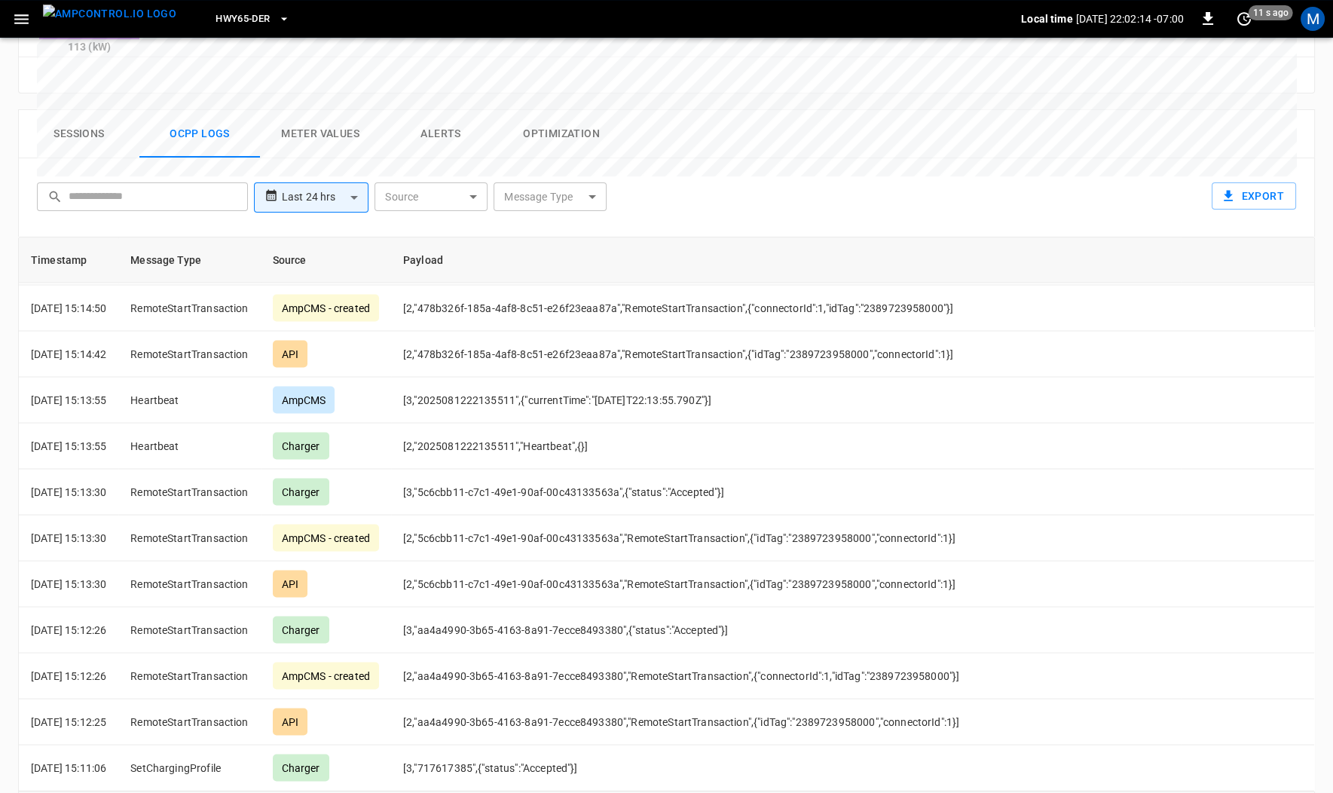
scroll to position [0, 0]
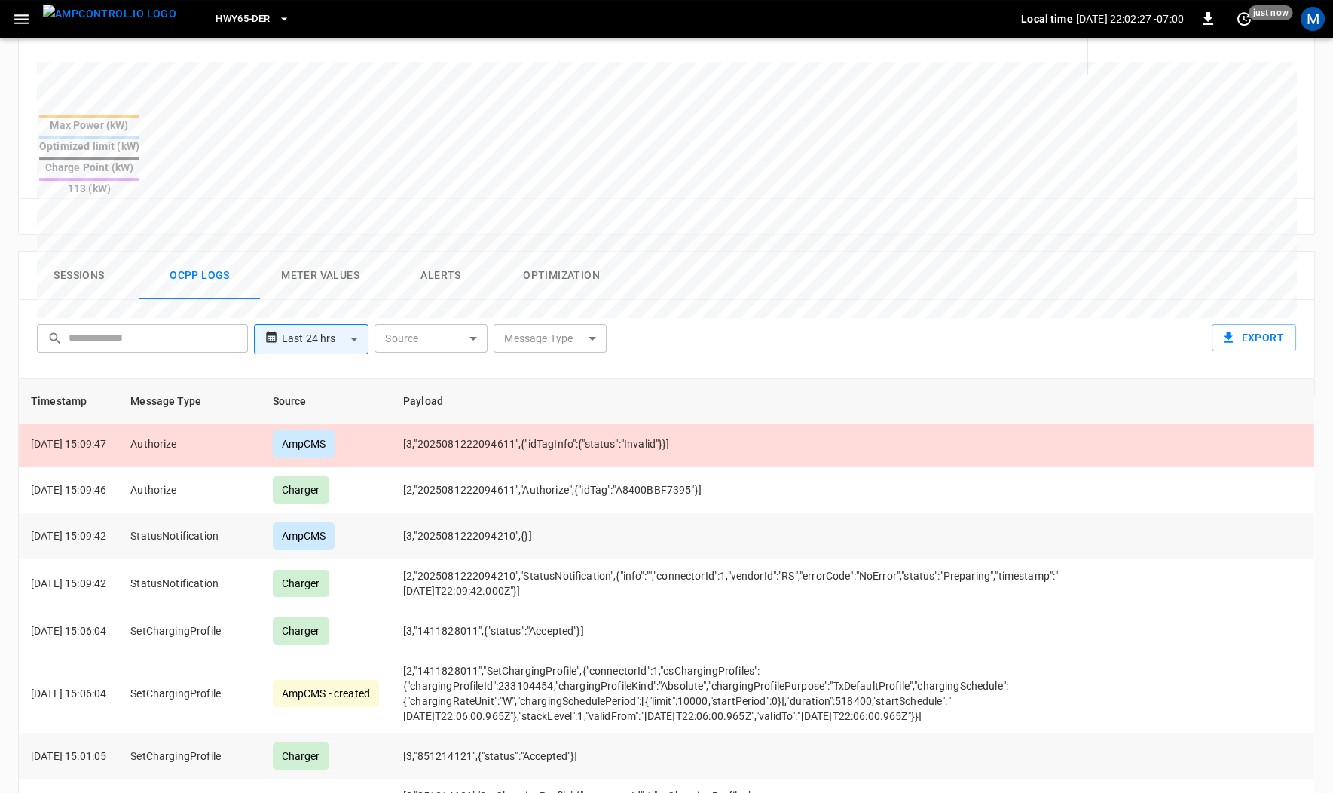
scroll to position [277, 0]
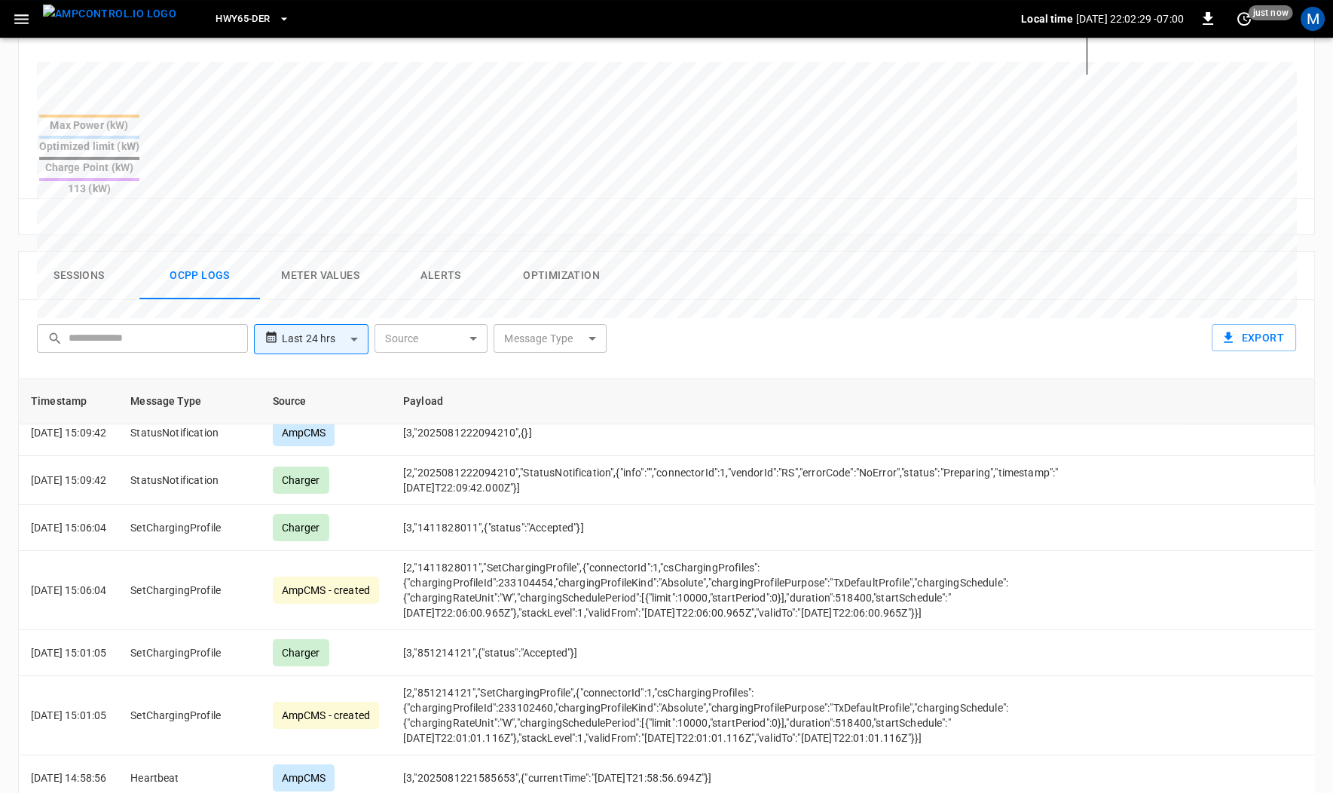
click at [1107, 312] on div "**********" at bounding box center [664, 336] width 1266 height 48
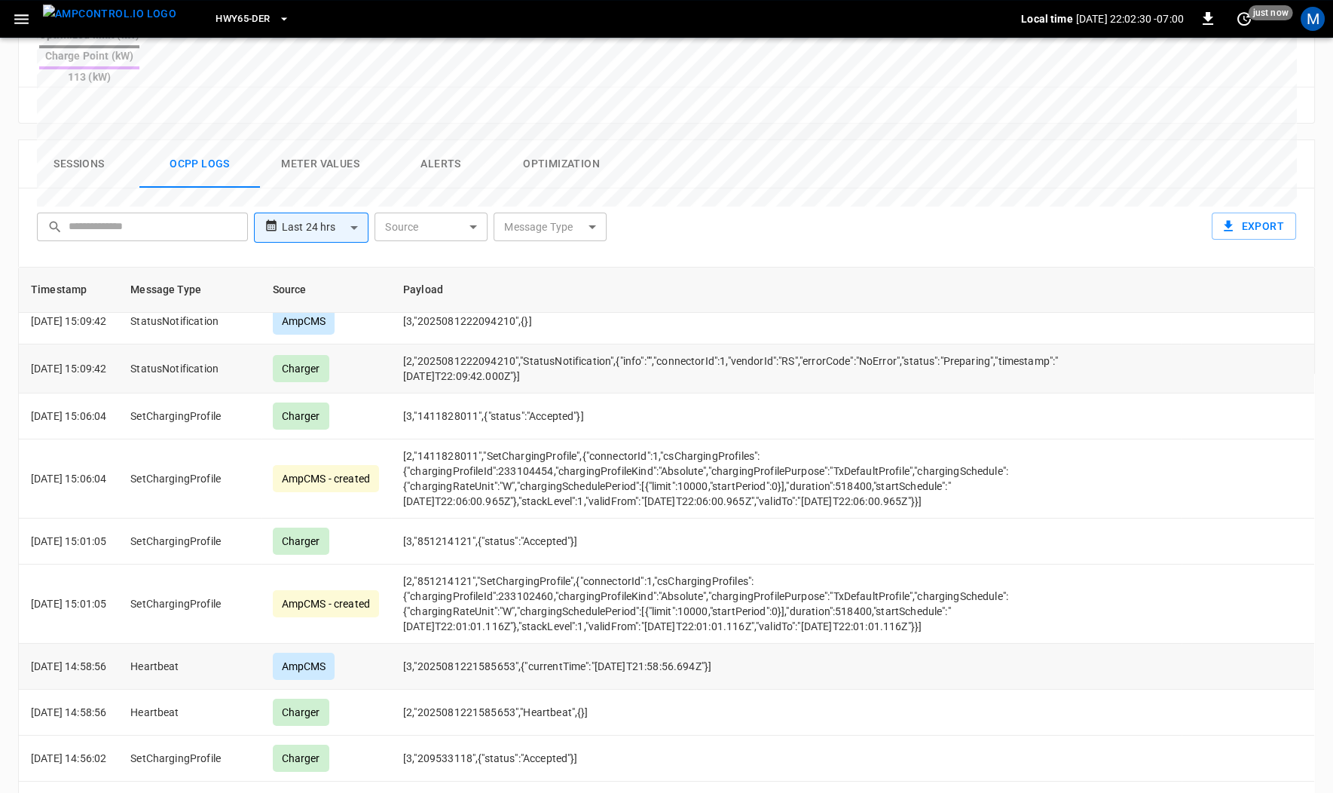
scroll to position [703, 0]
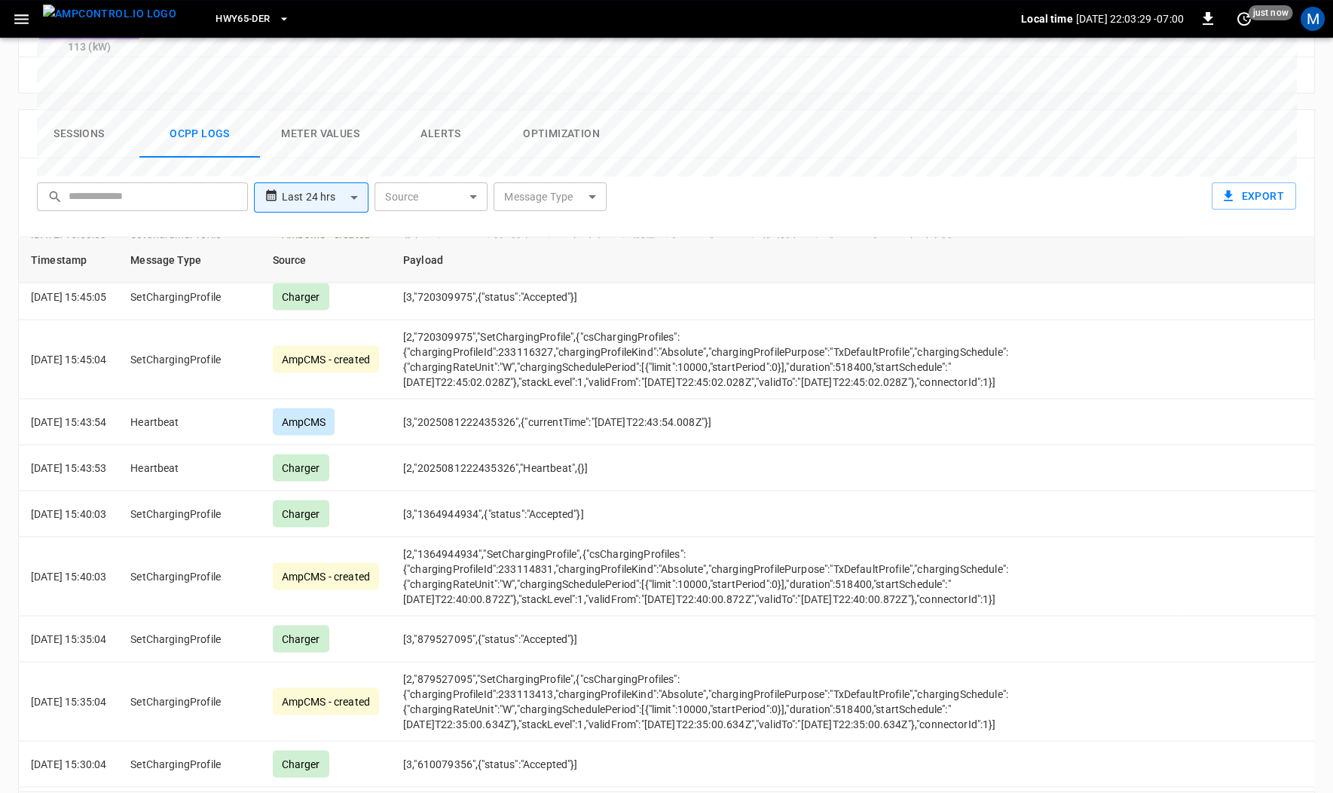
scroll to position [6883, 0]
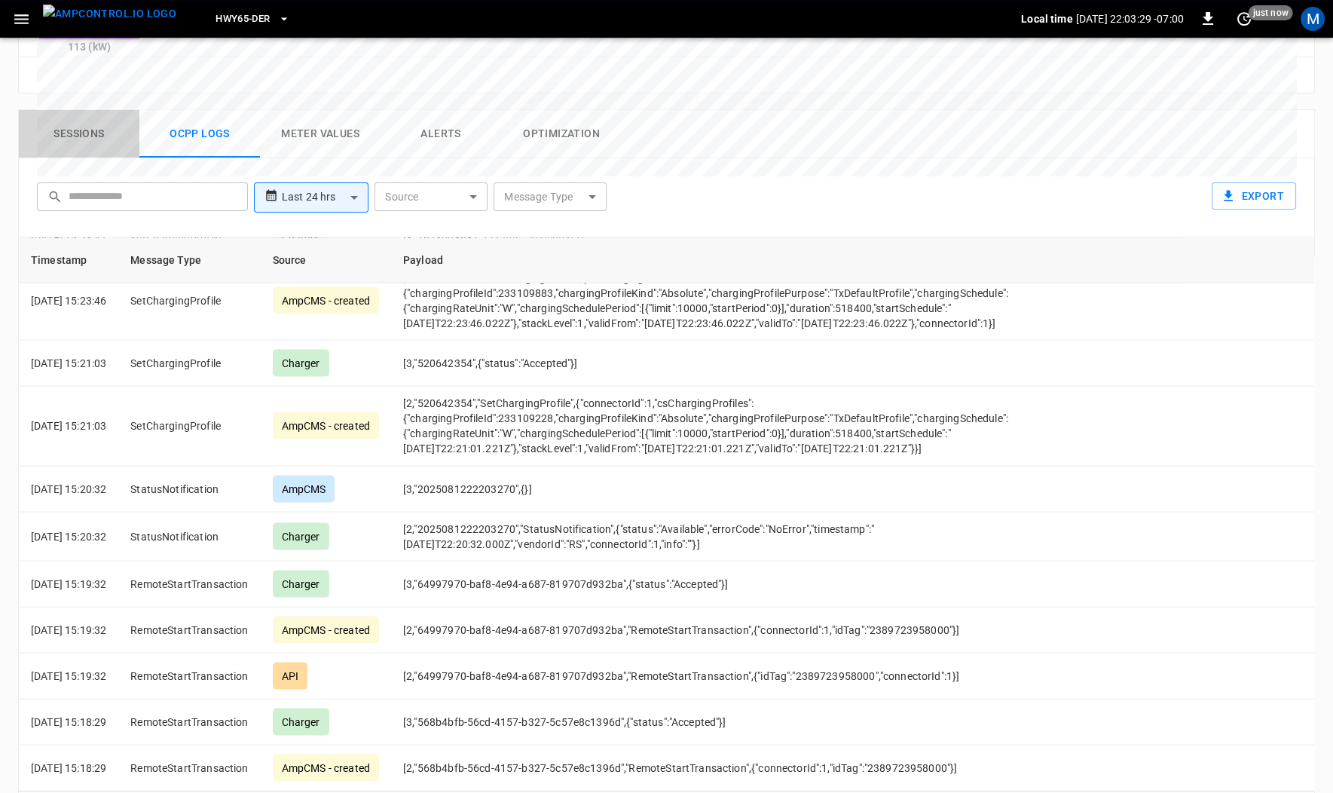
click at [80, 110] on button "Sessions" at bounding box center [79, 134] width 121 height 48
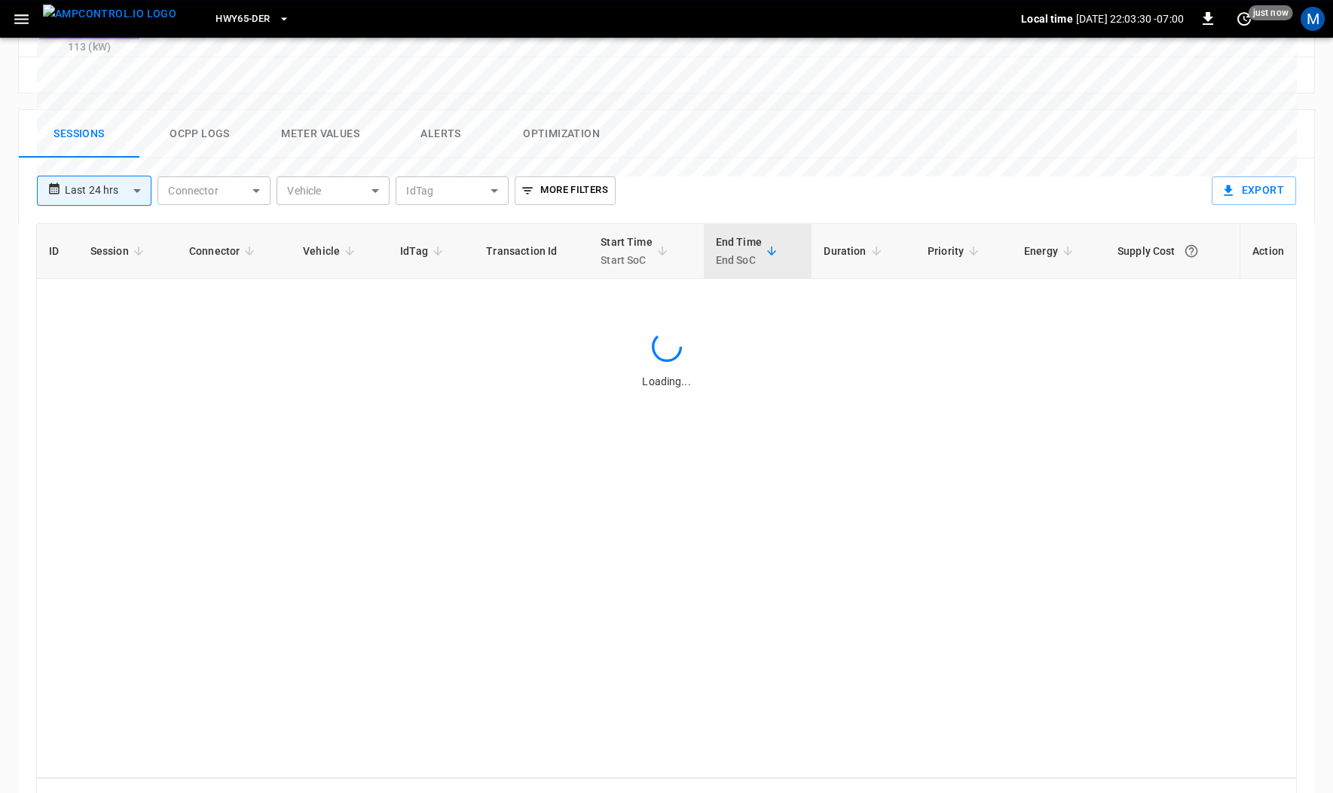
scroll to position [690, 0]
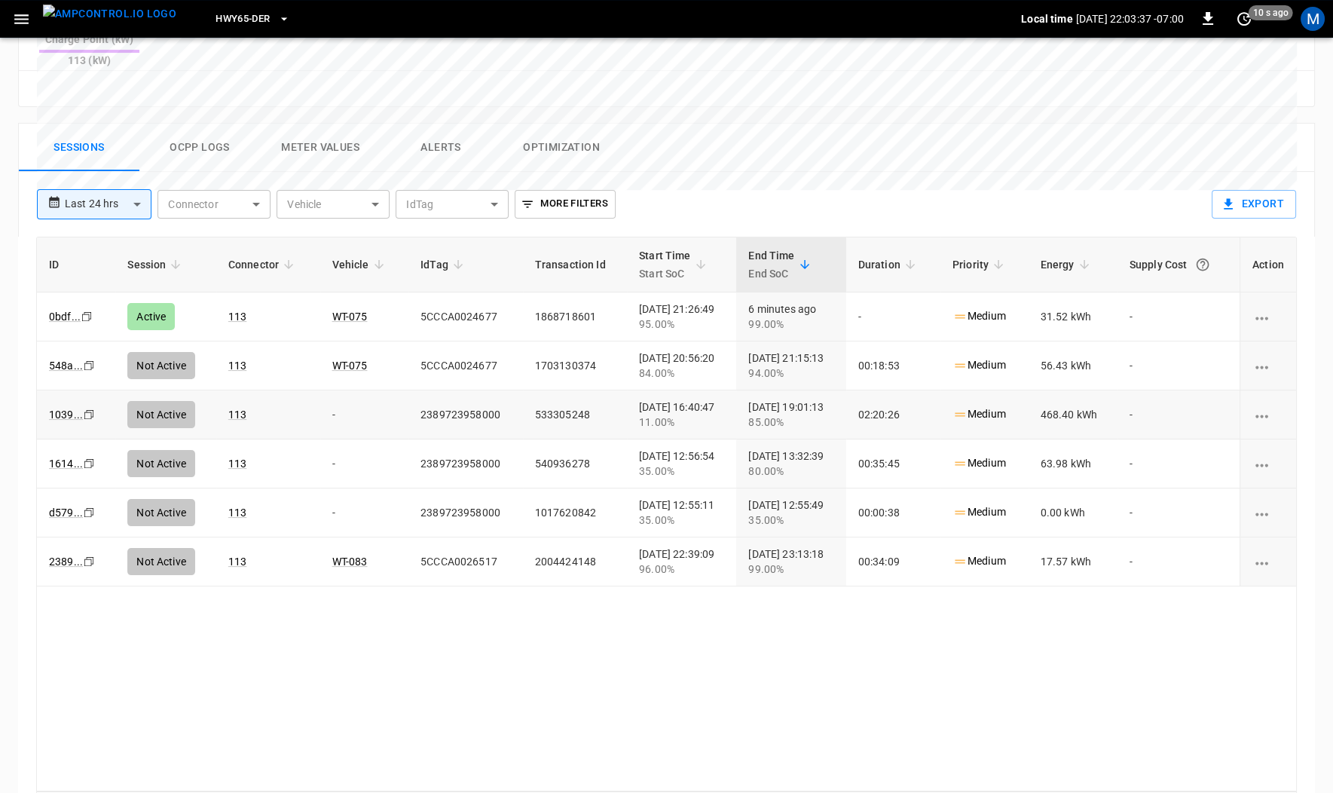
click at [81, 323] on icon "Copy" at bounding box center [87, 317] width 12 height 12
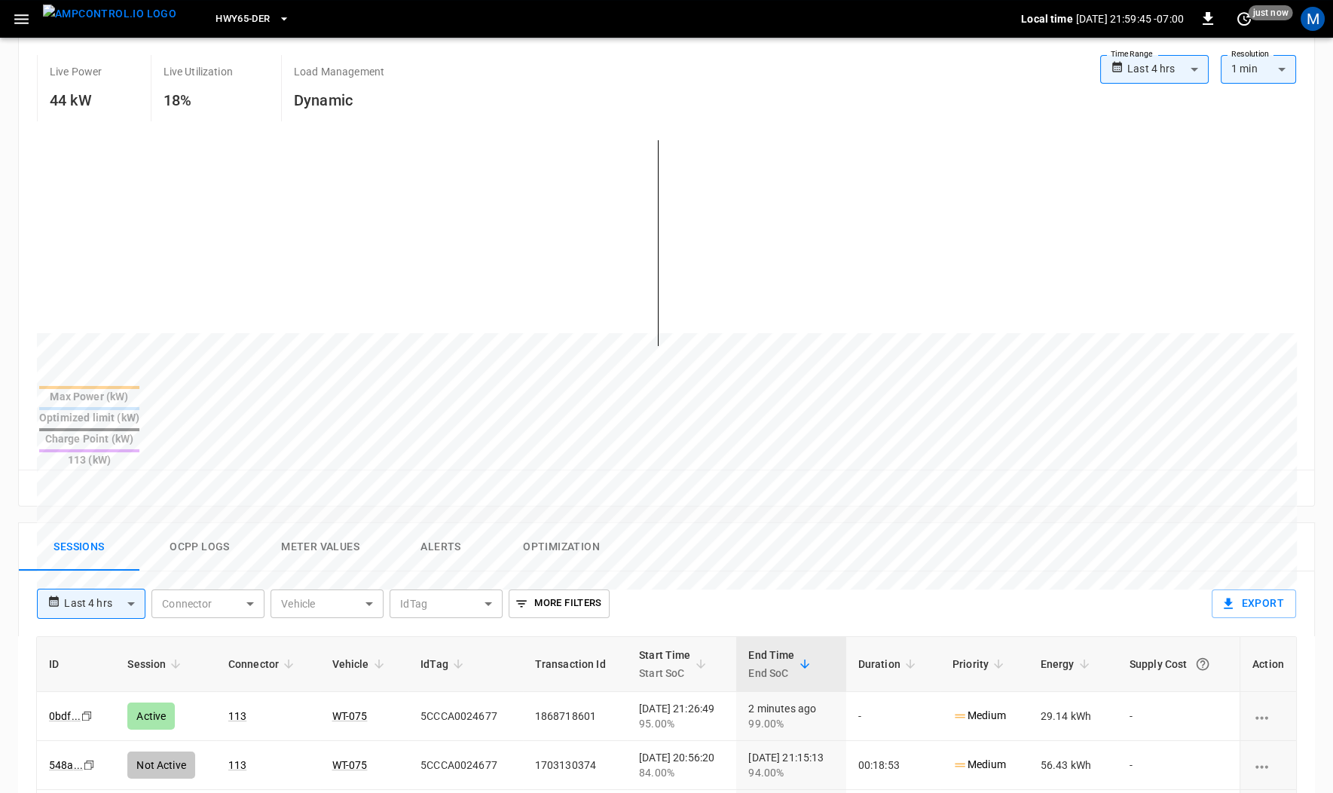
scroll to position [575, 0]
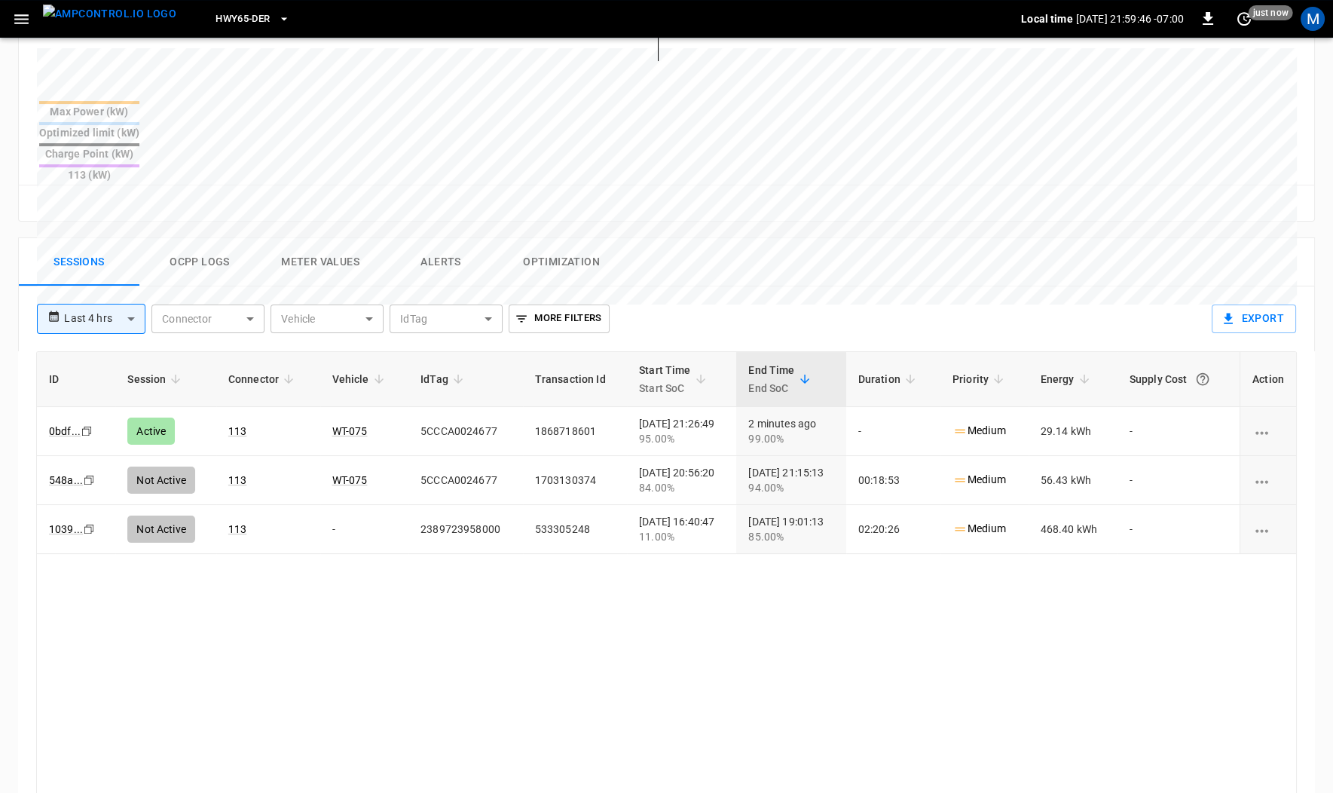
click at [118, 262] on body "**********" at bounding box center [666, 195] width 1333 height 1540
click at [106, 370] on li "Last 7 days" at bounding box center [90, 370] width 109 height 25
type input "**********"
type input "***"
type input "**********"
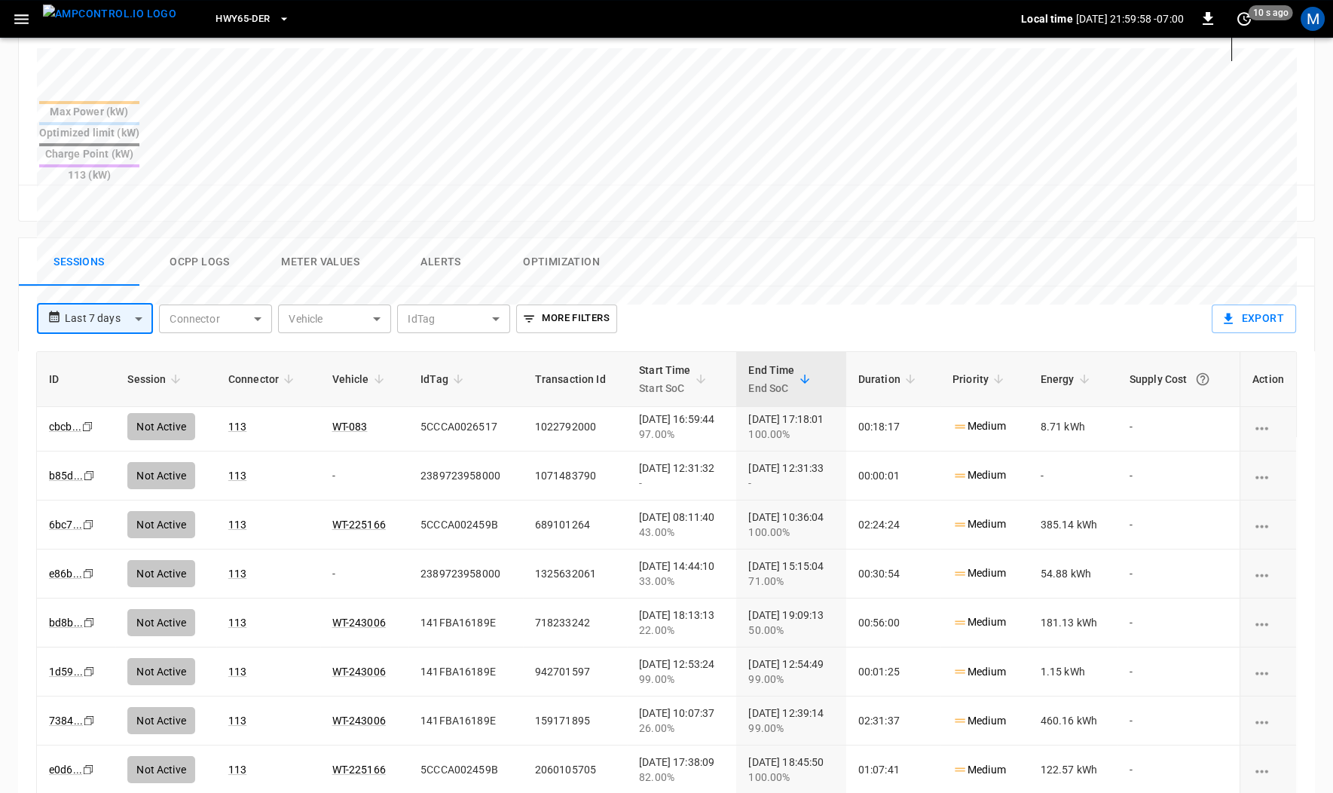
scroll to position [476, 0]
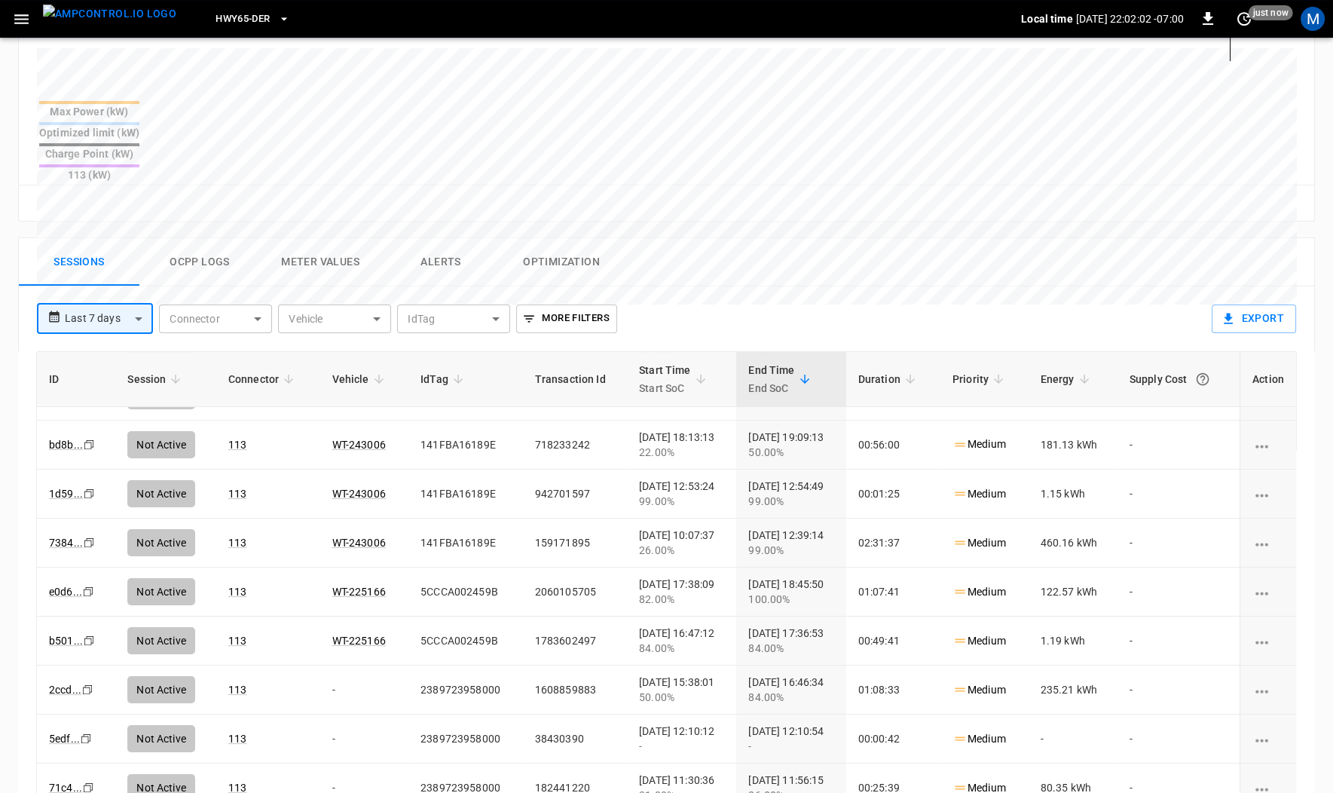
click at [191, 238] on button "Ocpp logs" at bounding box center [199, 262] width 121 height 48
